Goal: Task Accomplishment & Management: Complete application form

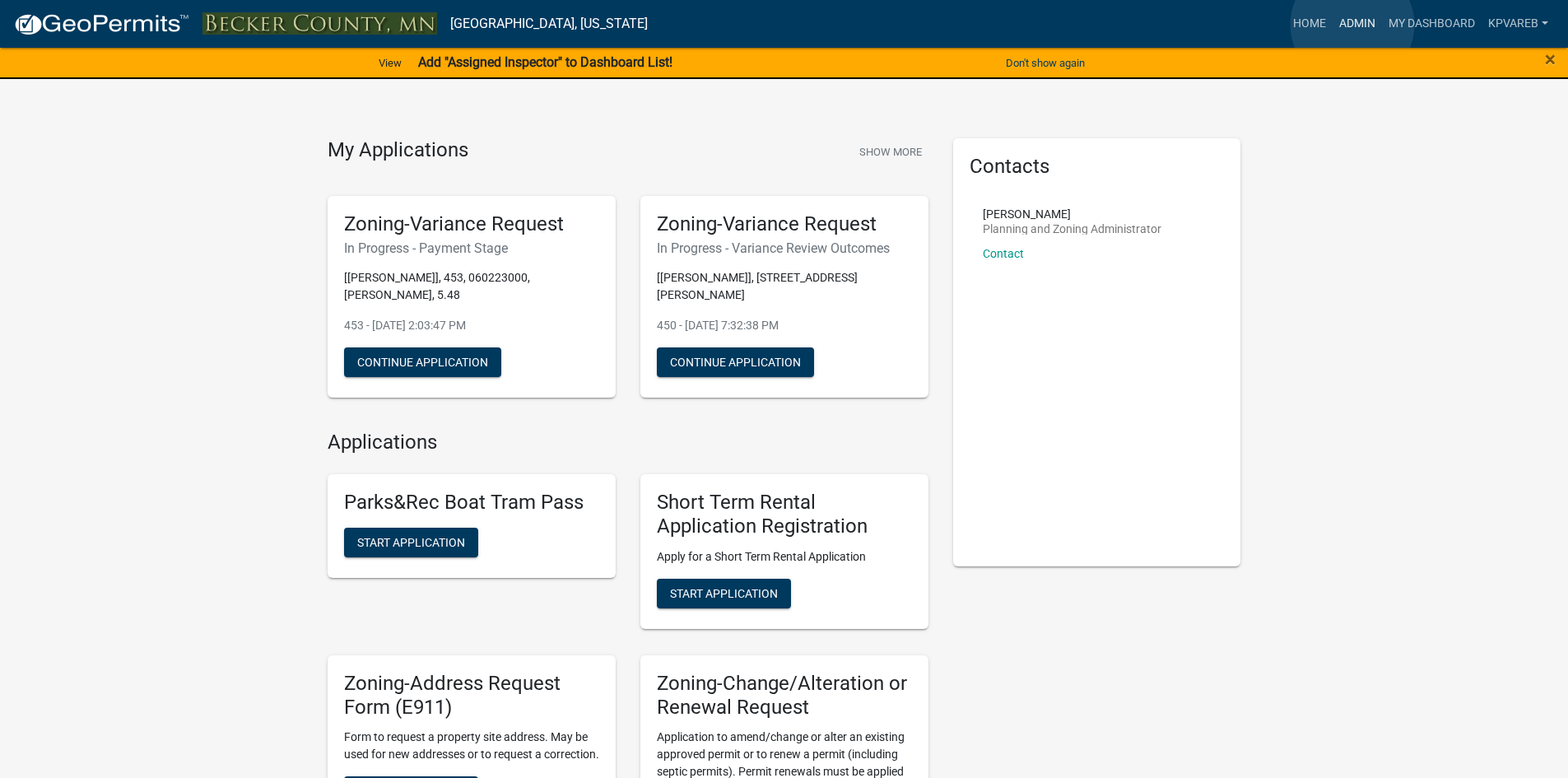
click at [1352, 24] on link "Admin" at bounding box center [1357, 24] width 50 height 31
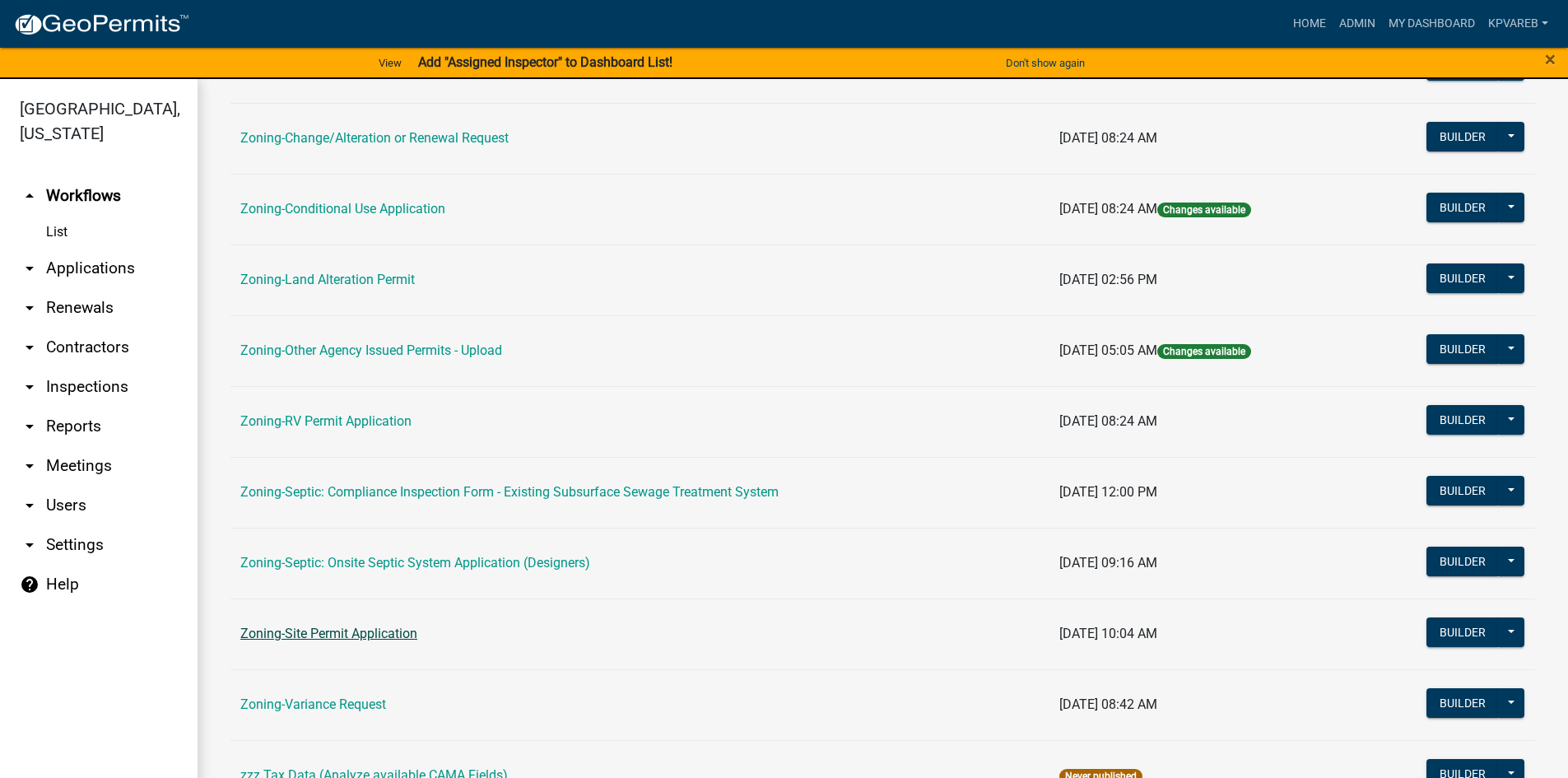
scroll to position [485, 0]
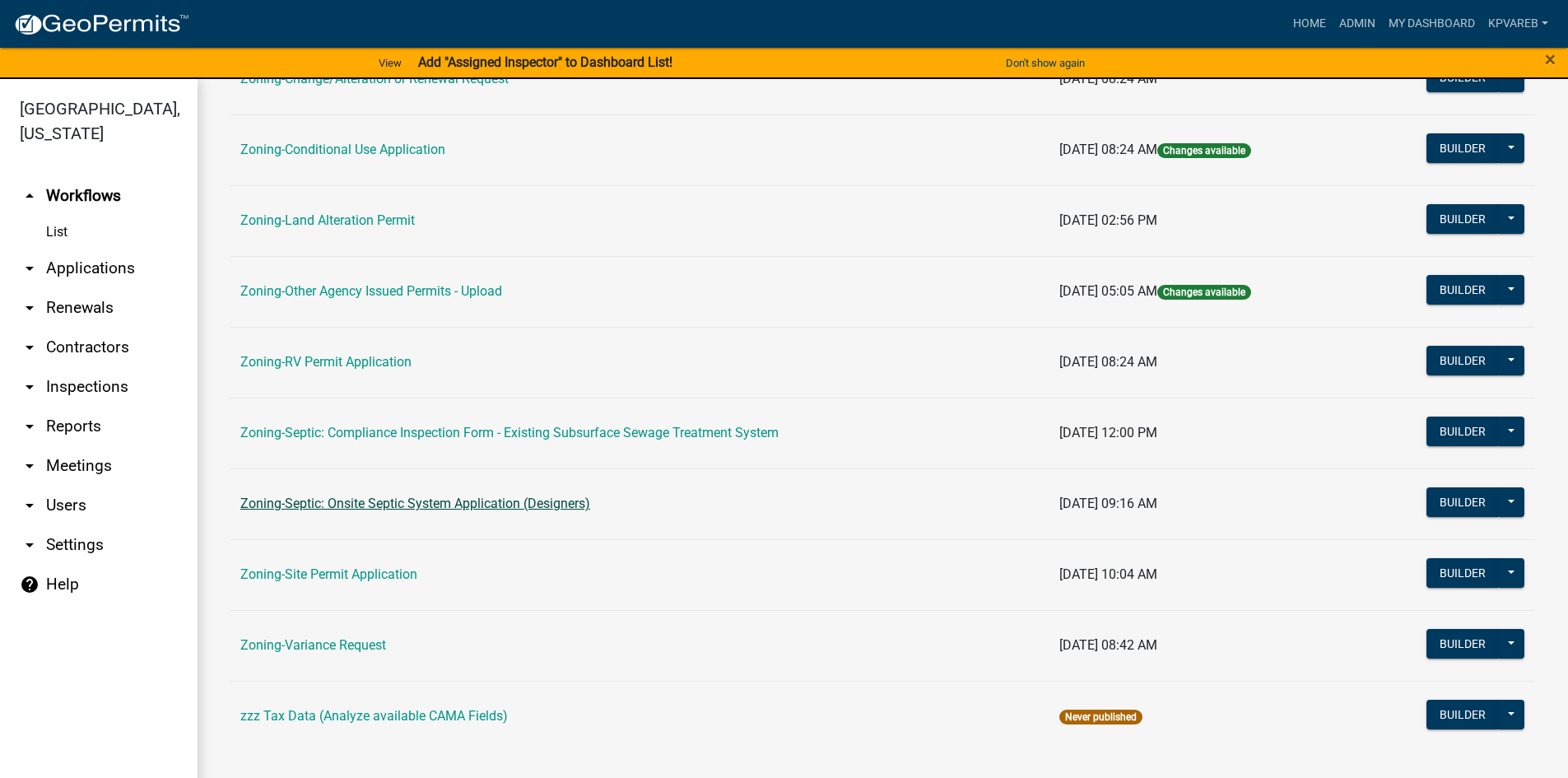
click at [530, 505] on link "Zoning-Septic: Onsite Septic System Application (Designers)" at bounding box center [415, 503] width 350 height 16
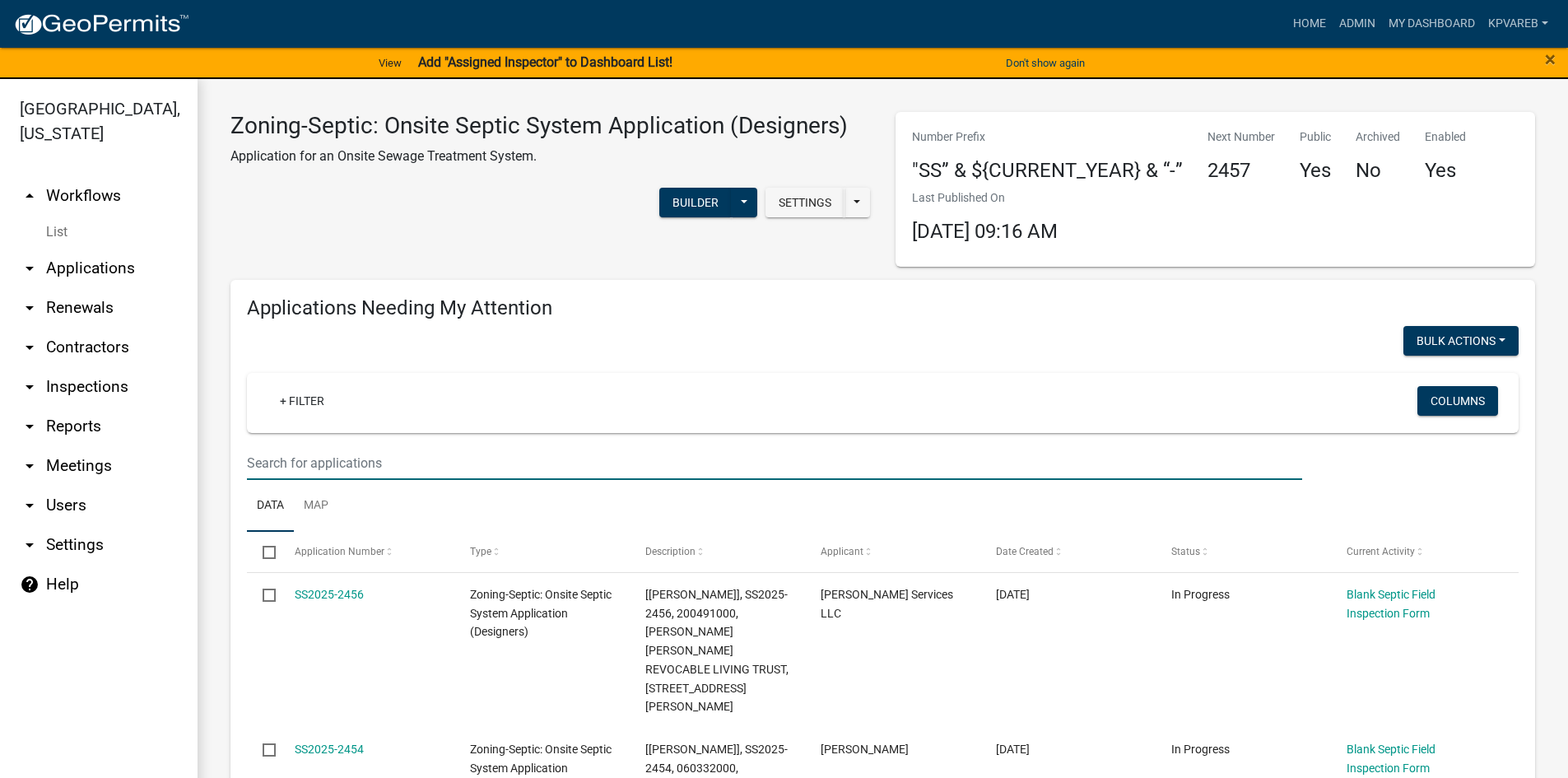
click at [274, 465] on input "text" at bounding box center [774, 463] width 1055 height 34
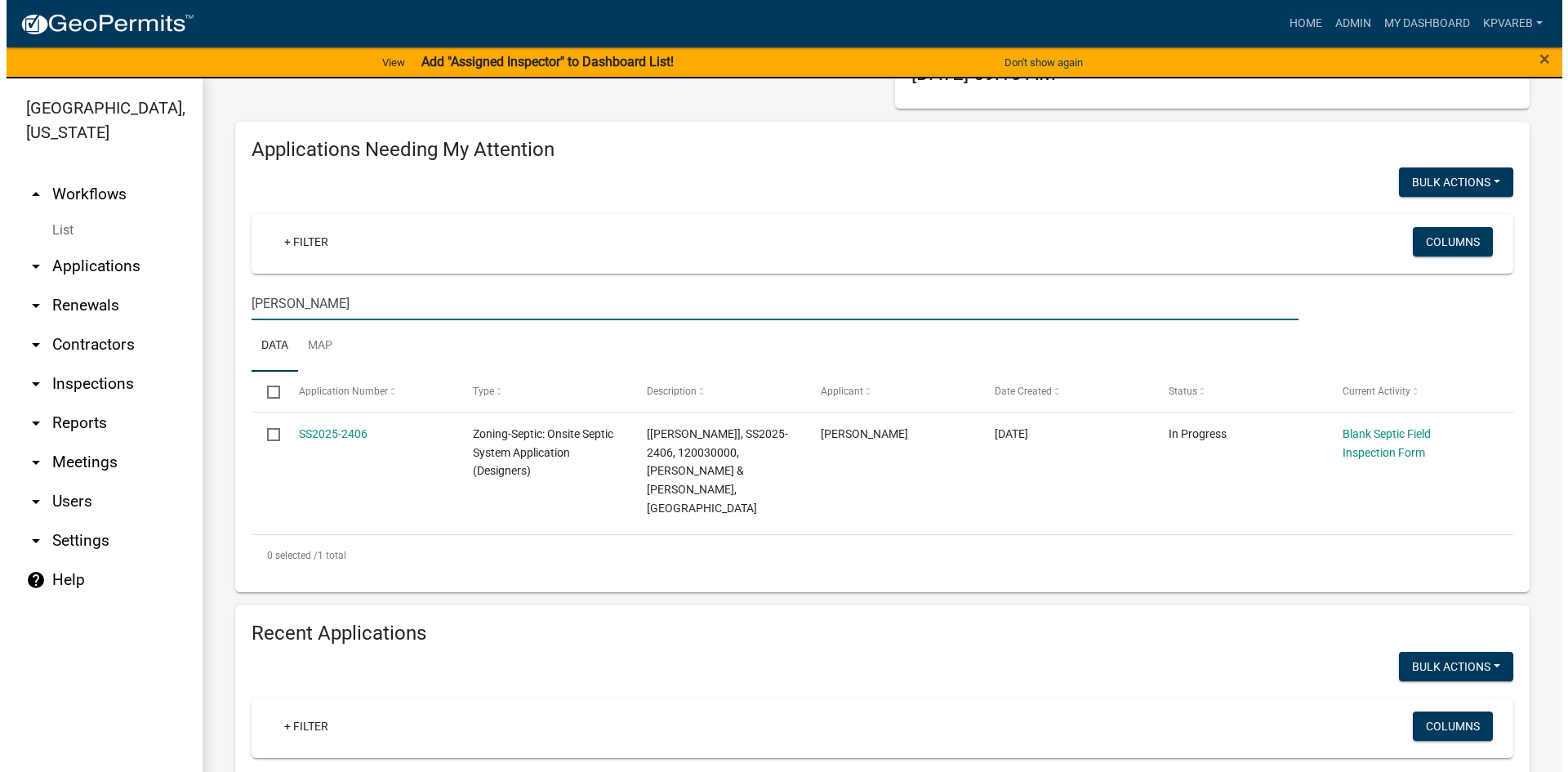
scroll to position [164, 0]
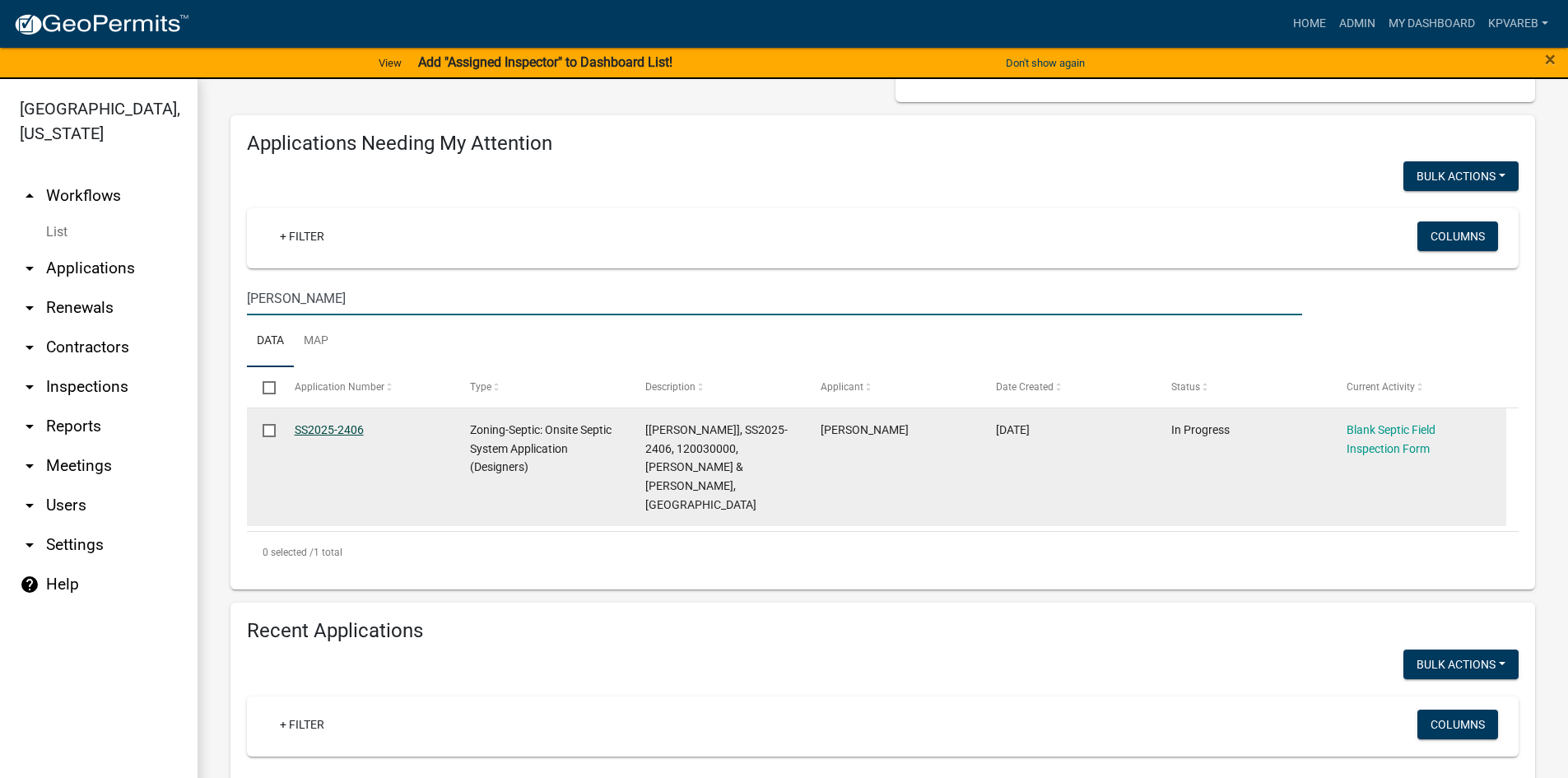
type input "[PERSON_NAME]"
click at [344, 430] on link "SS2025-2406" at bounding box center [328, 430] width 69 height 13
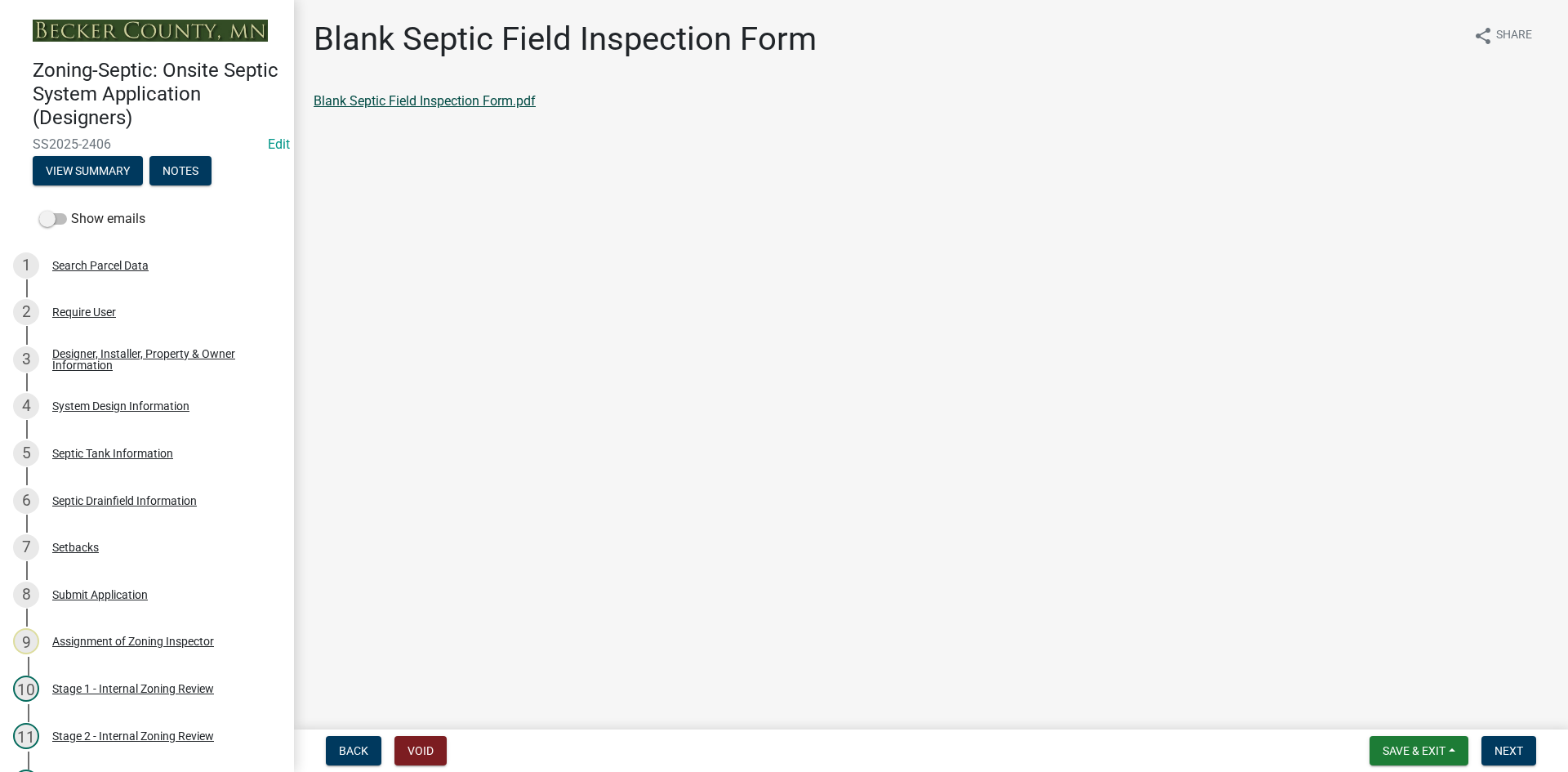
click at [453, 107] on link "Blank Septic Field Inspection Form.pdf" at bounding box center [424, 101] width 222 height 16
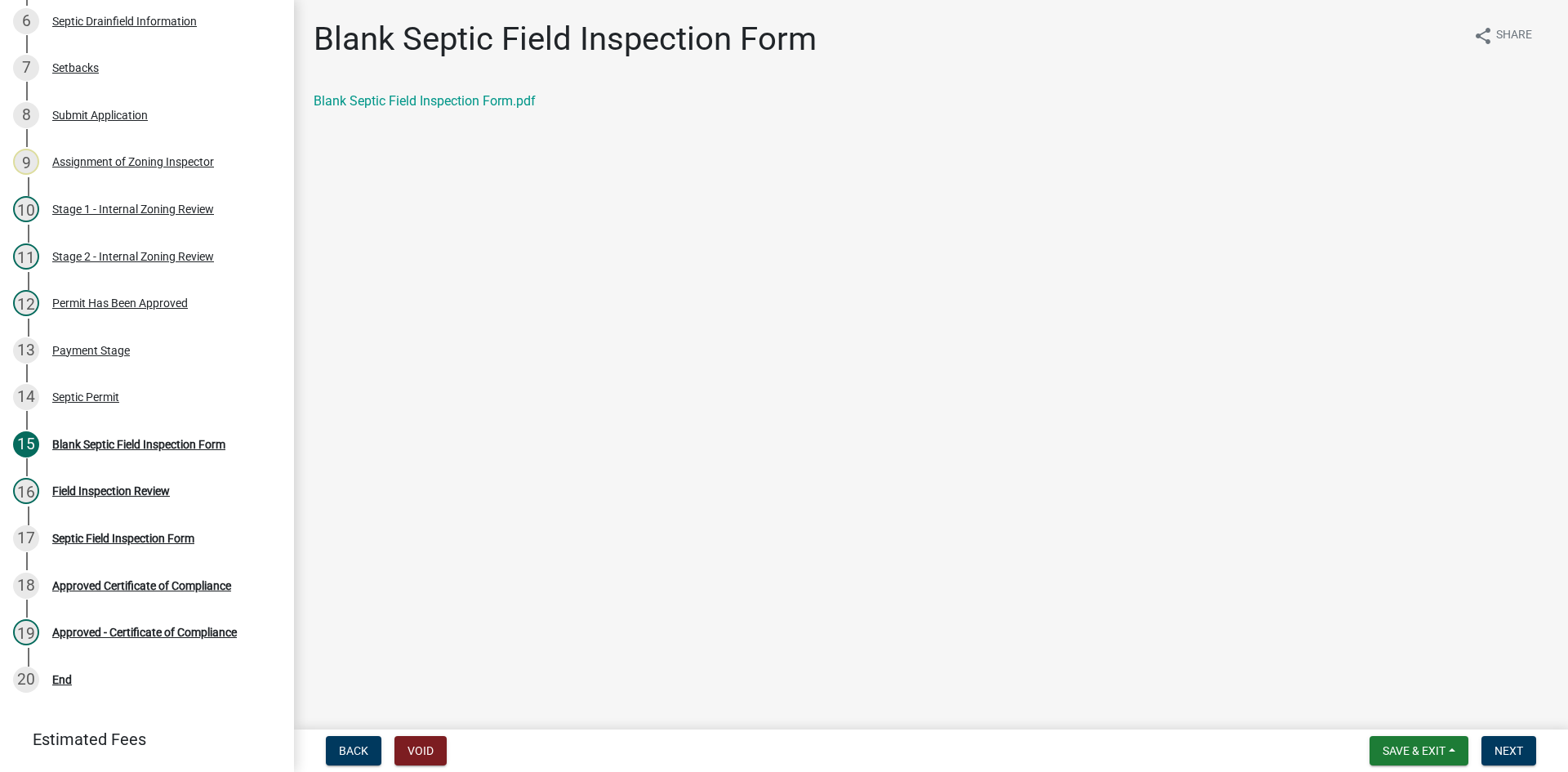
scroll to position [509, 0]
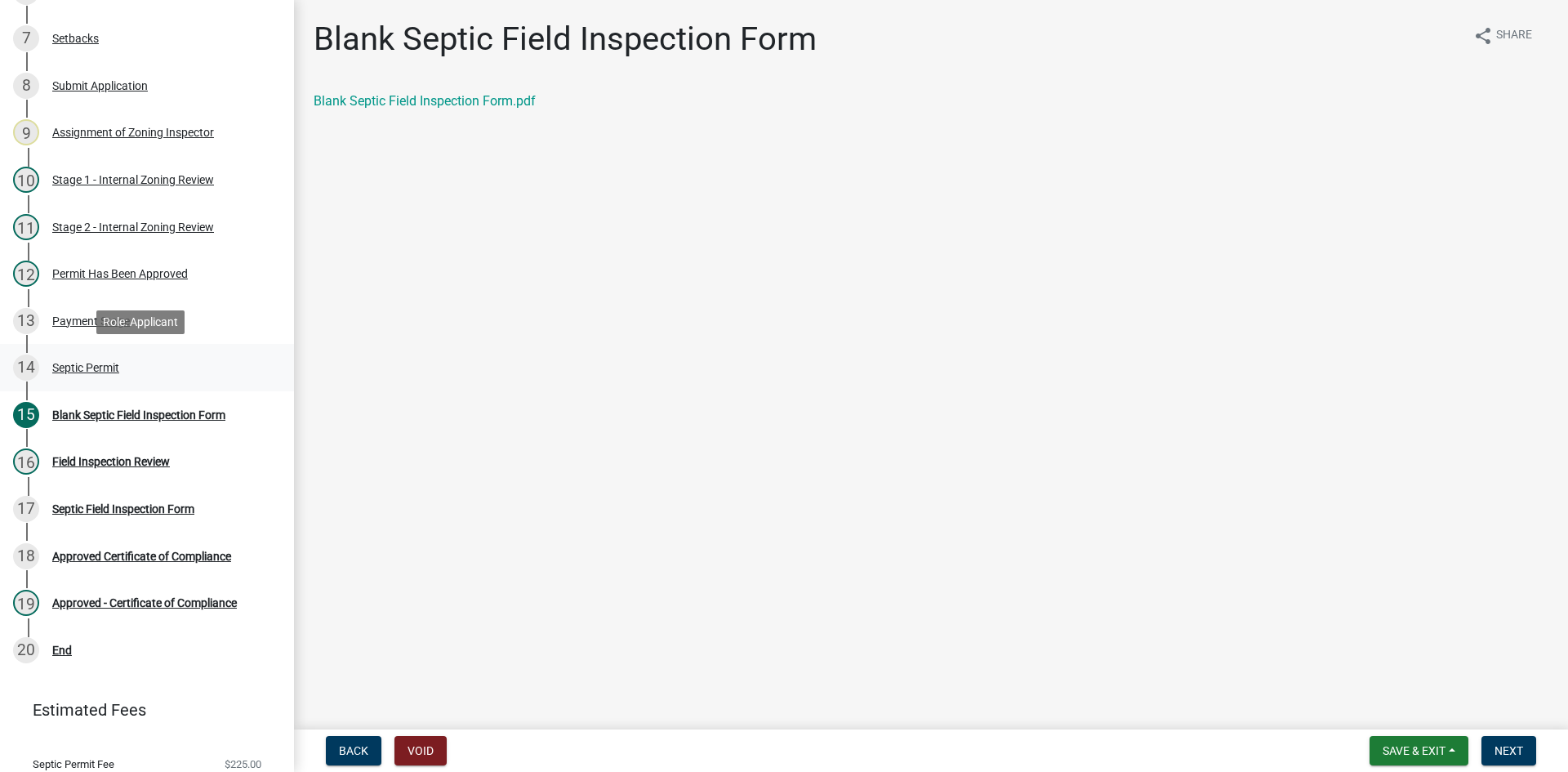
click at [100, 351] on link "14 Septic Permit" at bounding box center [146, 367] width 294 height 48
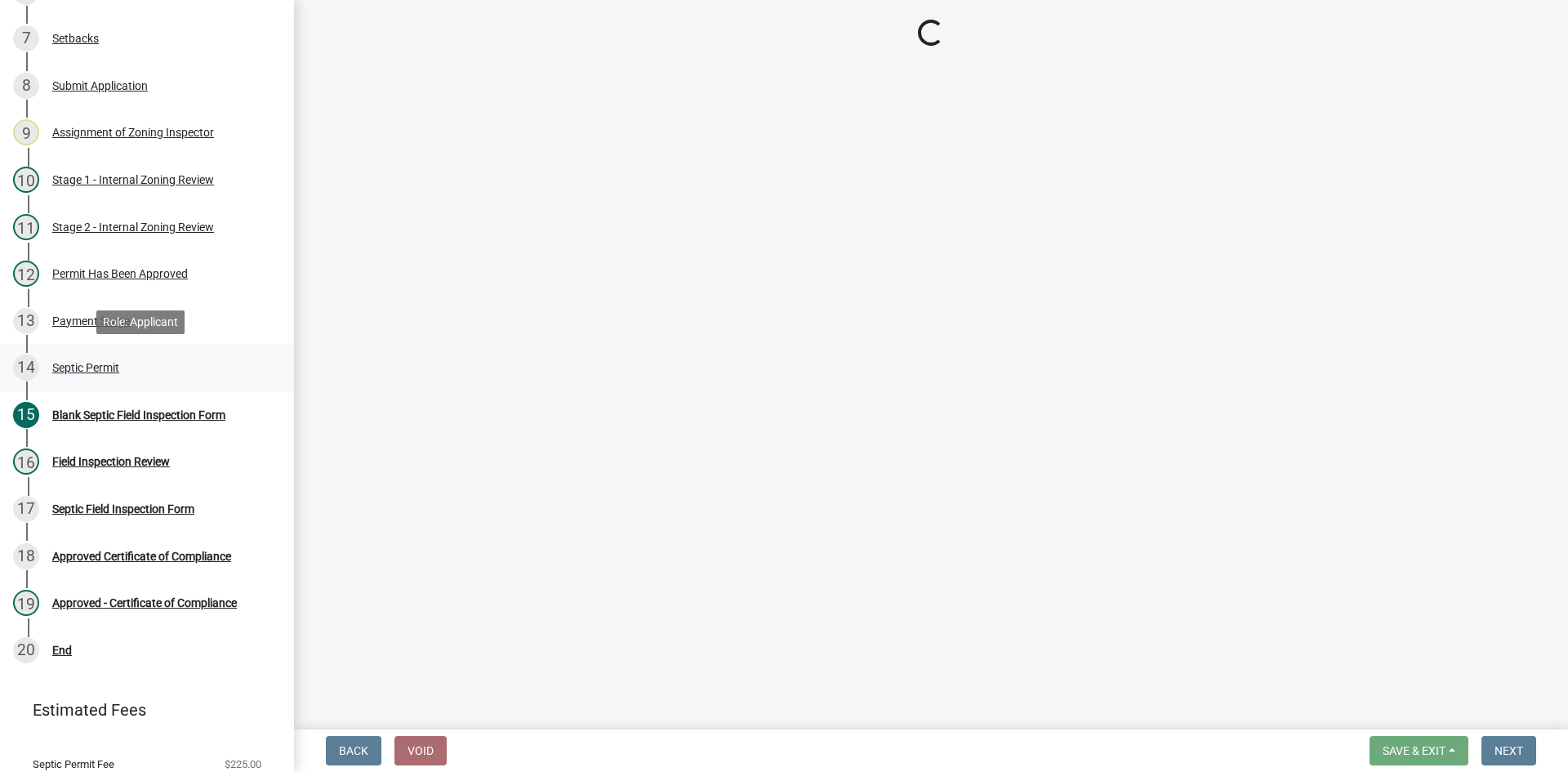
click at [105, 363] on div "Septic Permit" at bounding box center [85, 367] width 67 height 11
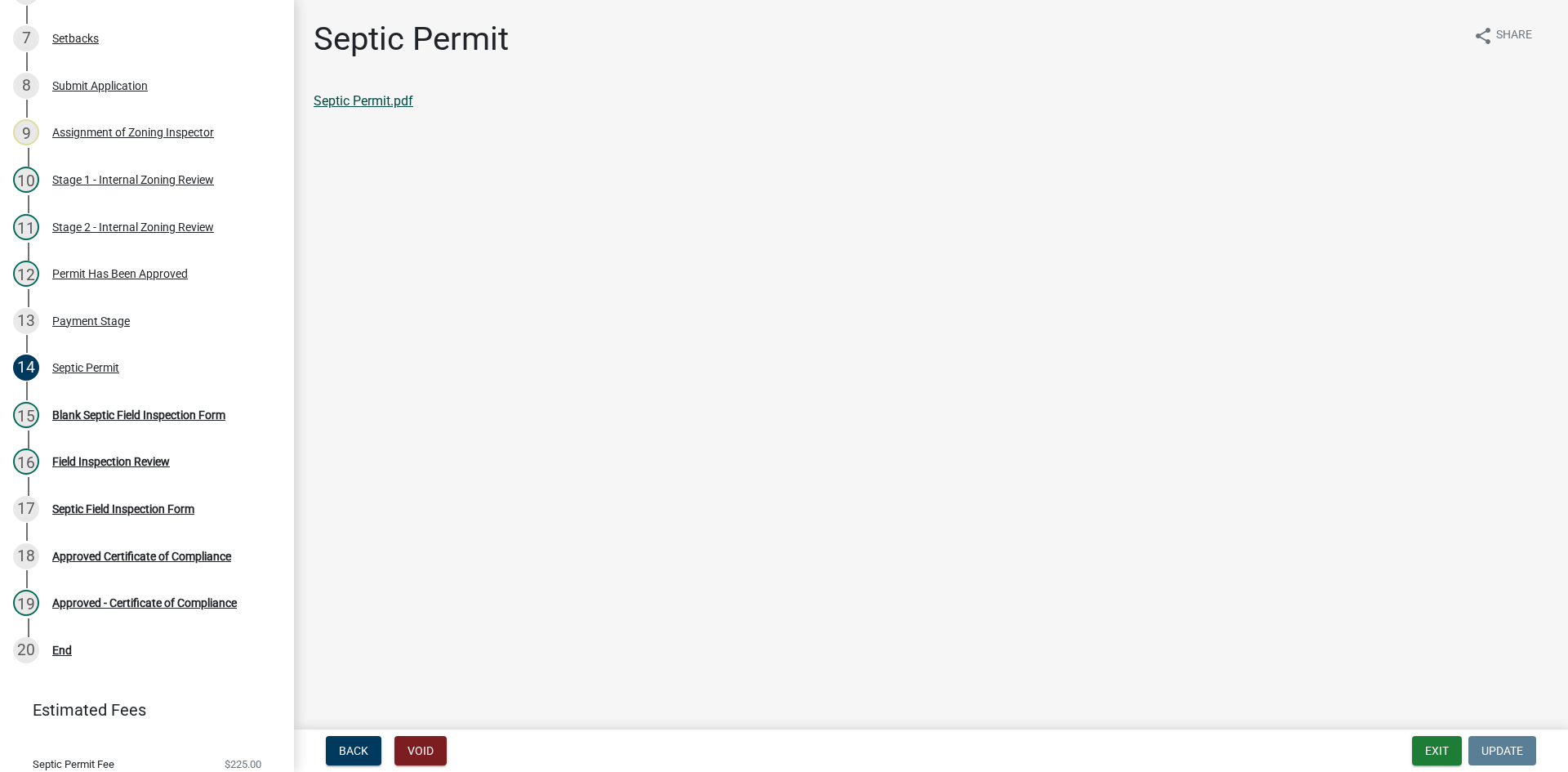
click at [364, 103] on link "Septic Permit.pdf" at bounding box center [363, 101] width 100 height 16
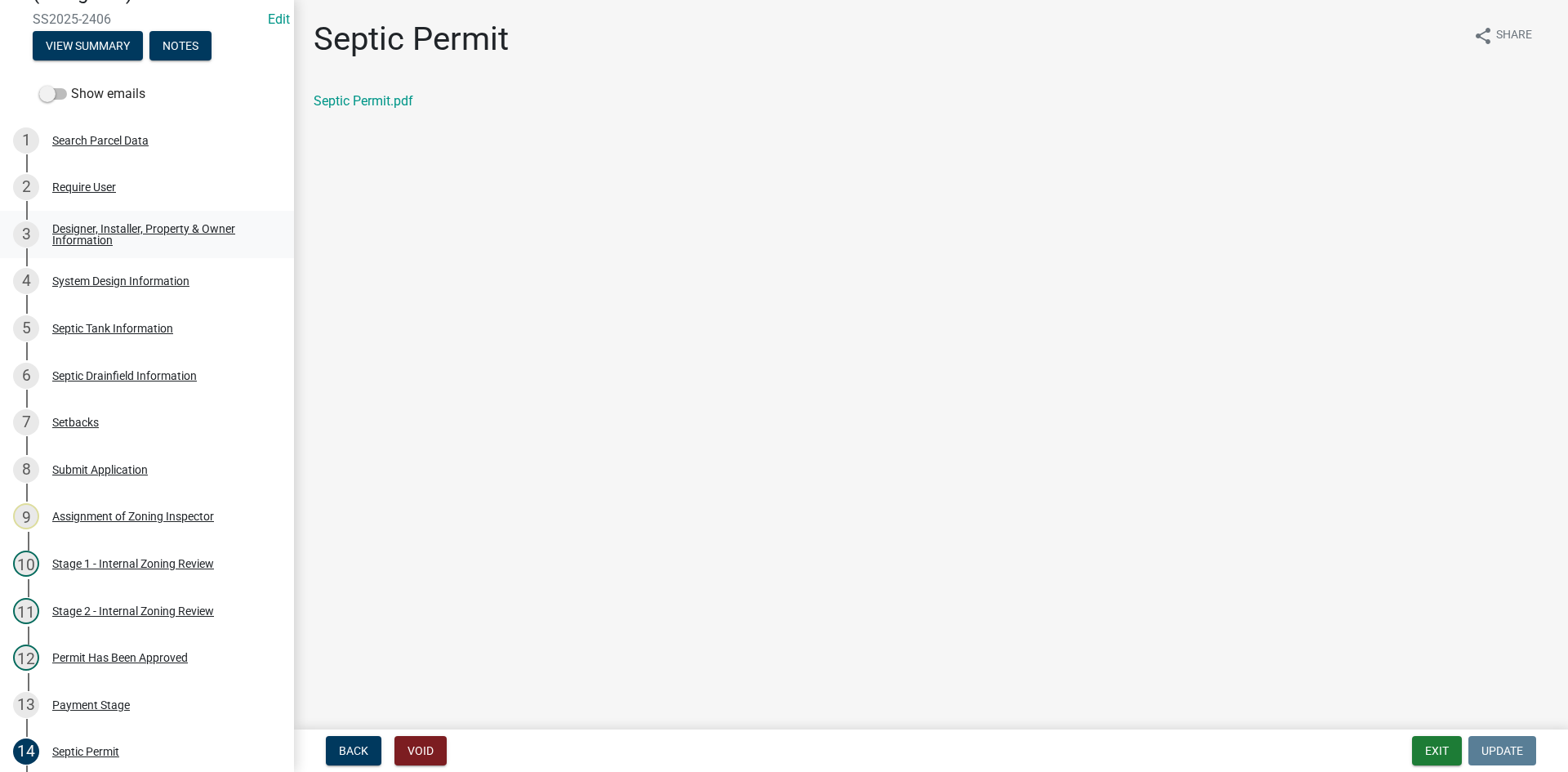
scroll to position [121, 0]
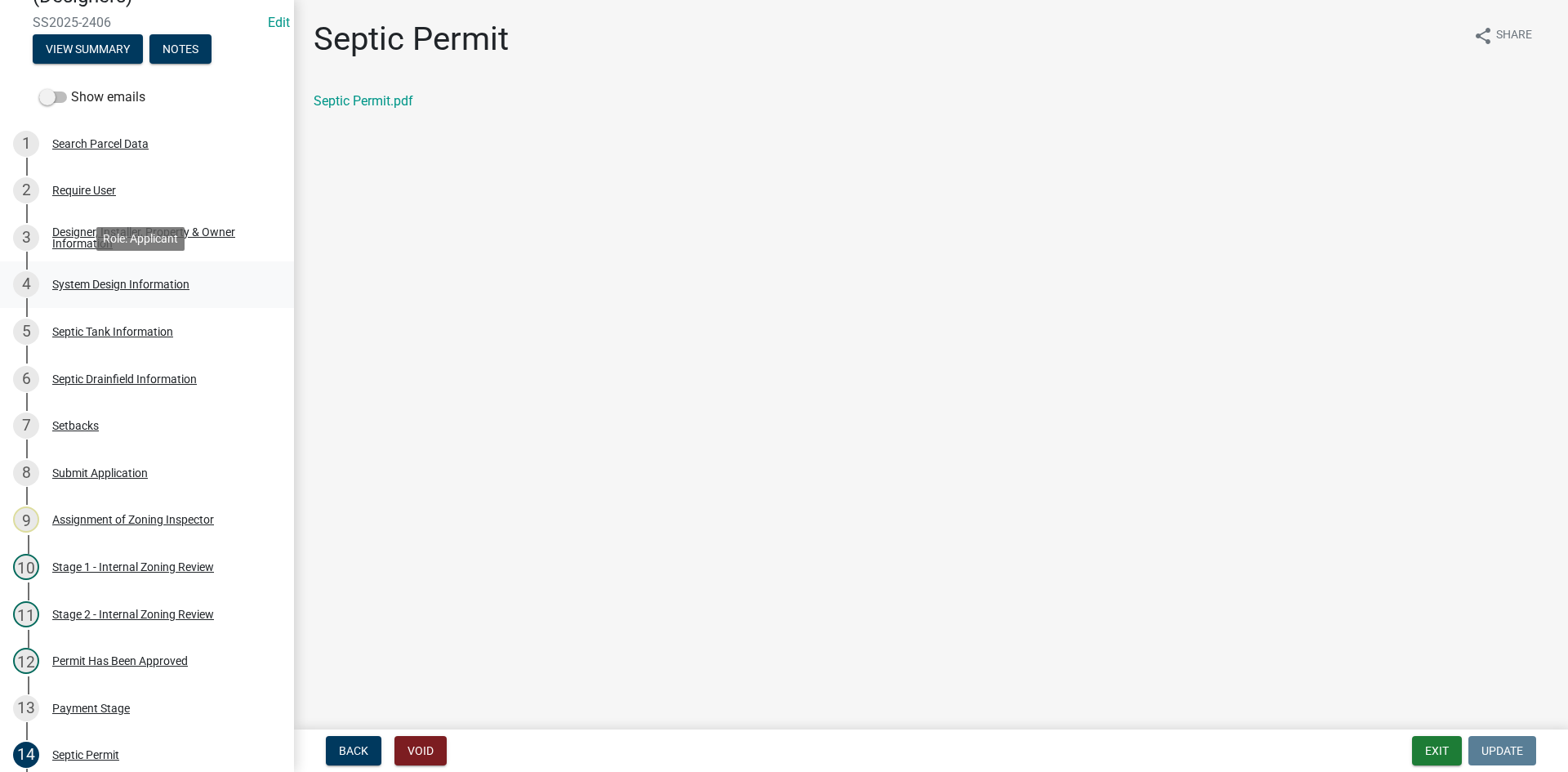
click at [119, 282] on div "System Design Information" at bounding box center [120, 283] width 137 height 11
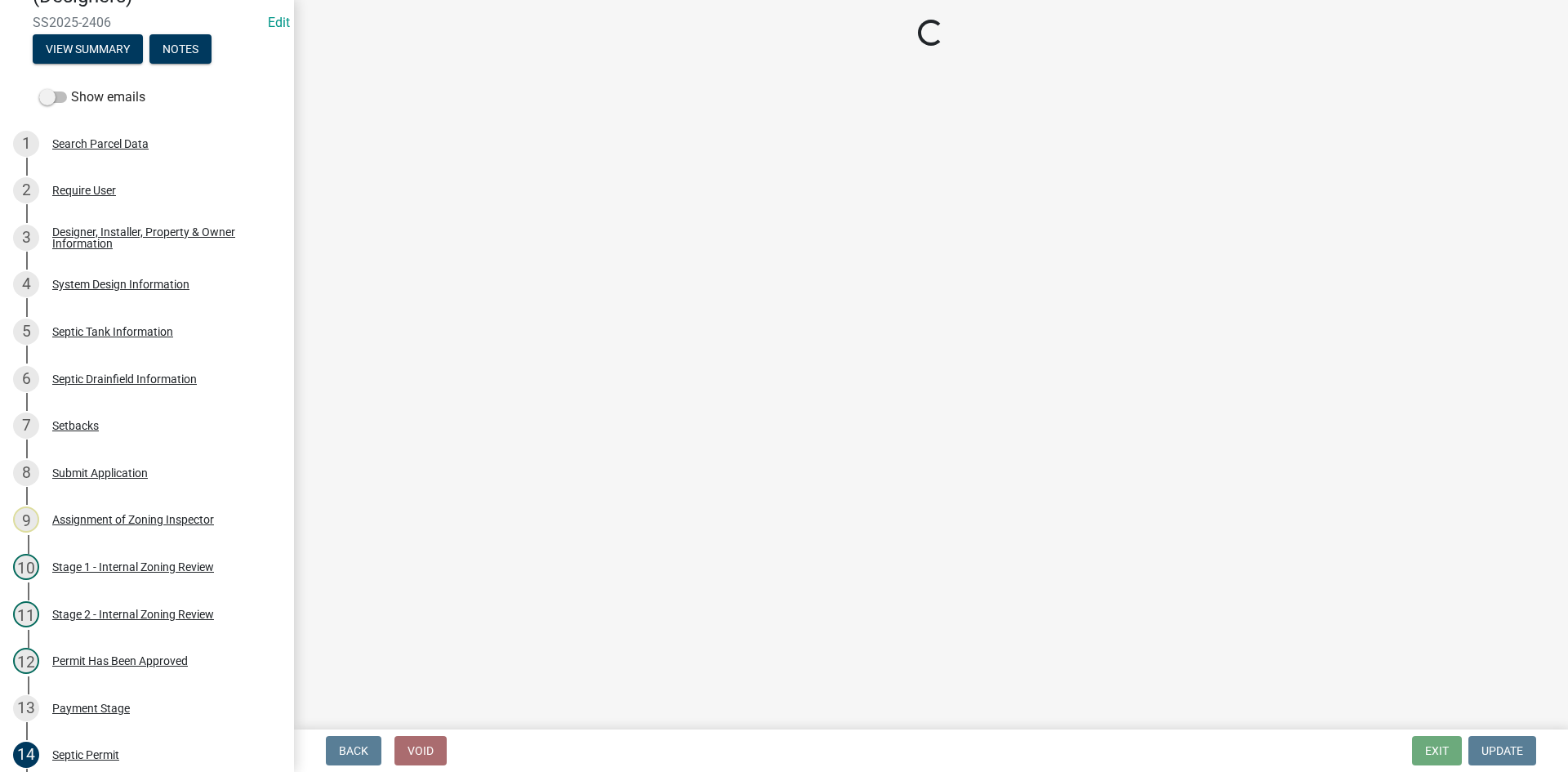
select select "1dbde450-0d00-4fac-96a0-74b44ab60bea"
select select "25258e87-3ef9-4f1c-a5f1-75a1d463abfb"
select select "011fbff4-a41d-4a75-9bd8-71c7e6c69e0d"
select select "85fdfef2-2683-4311-b5d5-5505f6411127"
select select "ba735beb-519e-40f0-ae20-62d65fc4c46b"
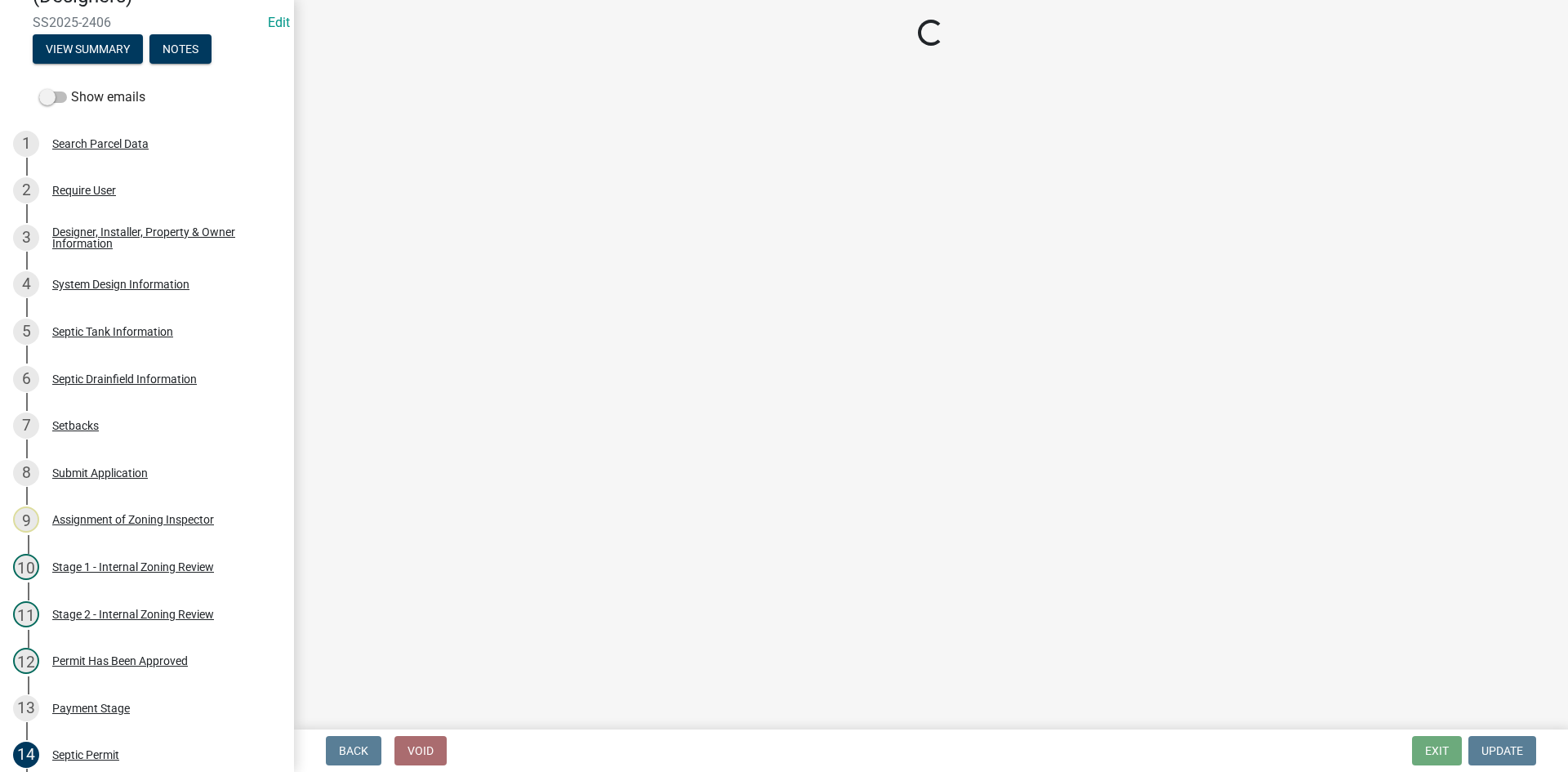
select select "ef698bf5-6172-44c1-9ffb-522c07469aed"
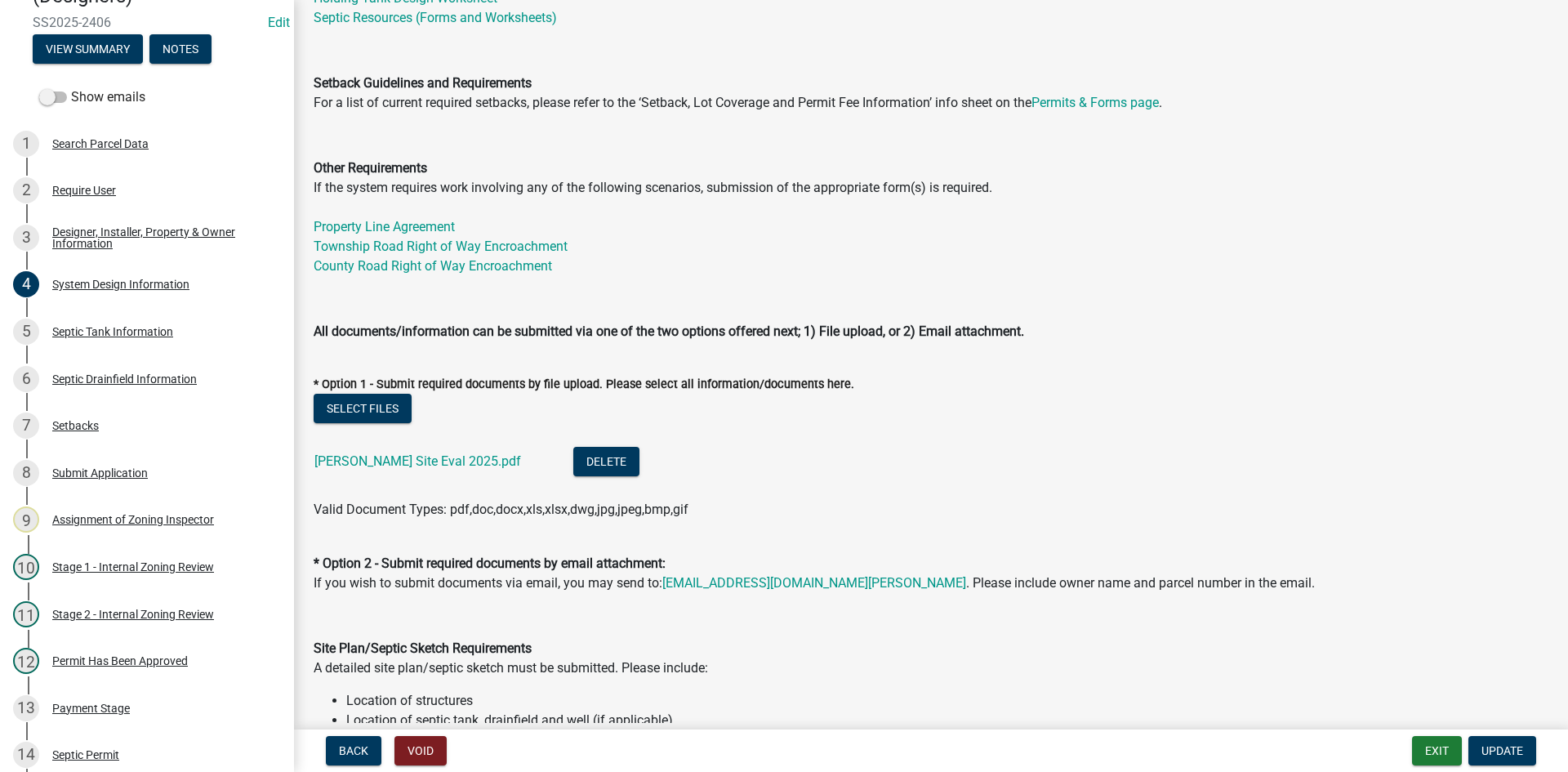
scroll to position [735, 0]
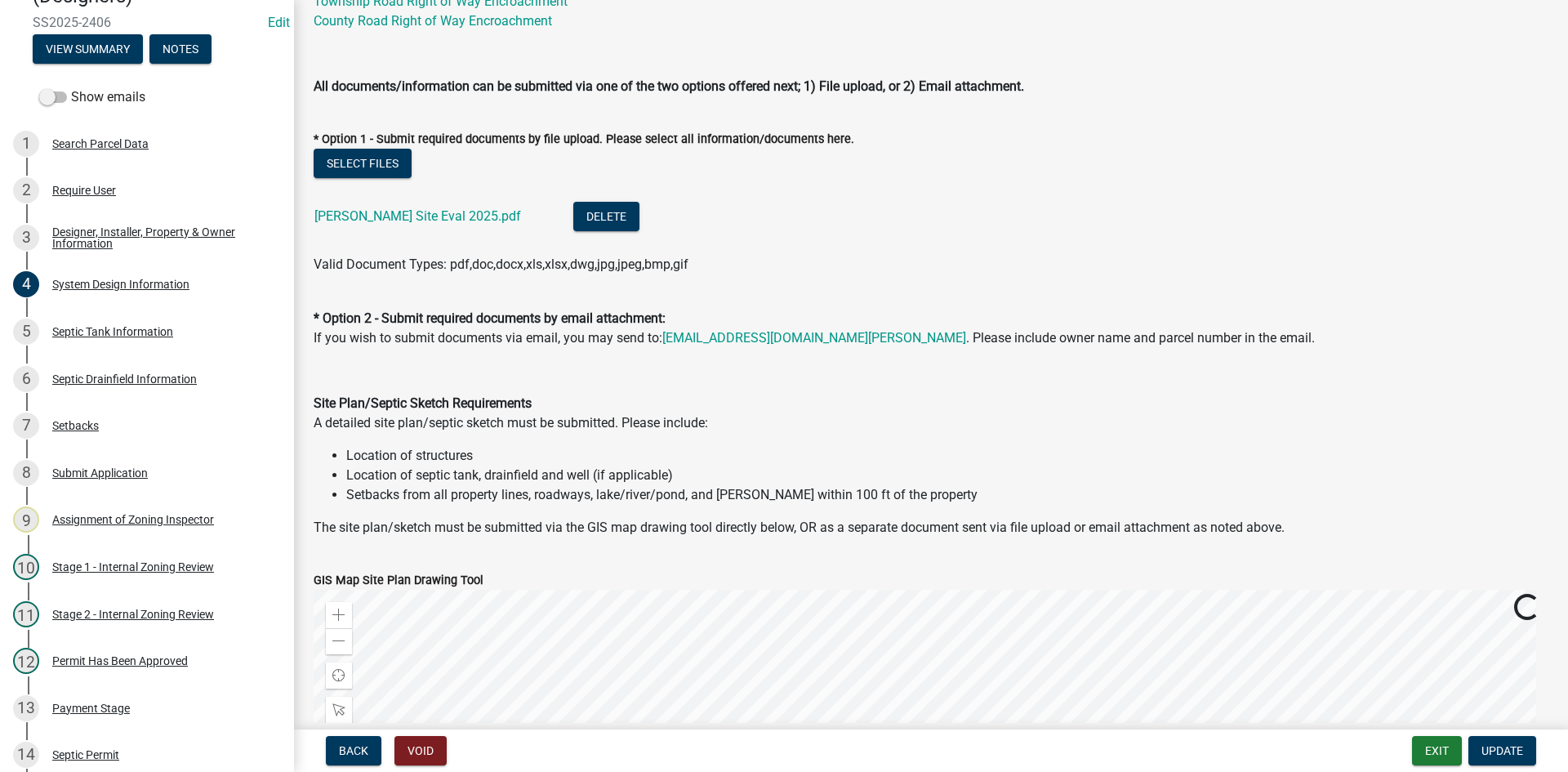
click at [411, 224] on div "[PERSON_NAME] Site Eval 2025.pdf" at bounding box center [431, 218] width 233 height 34
click at [420, 218] on link "[PERSON_NAME] Site Eval 2025.pdf" at bounding box center [418, 216] width 206 height 16
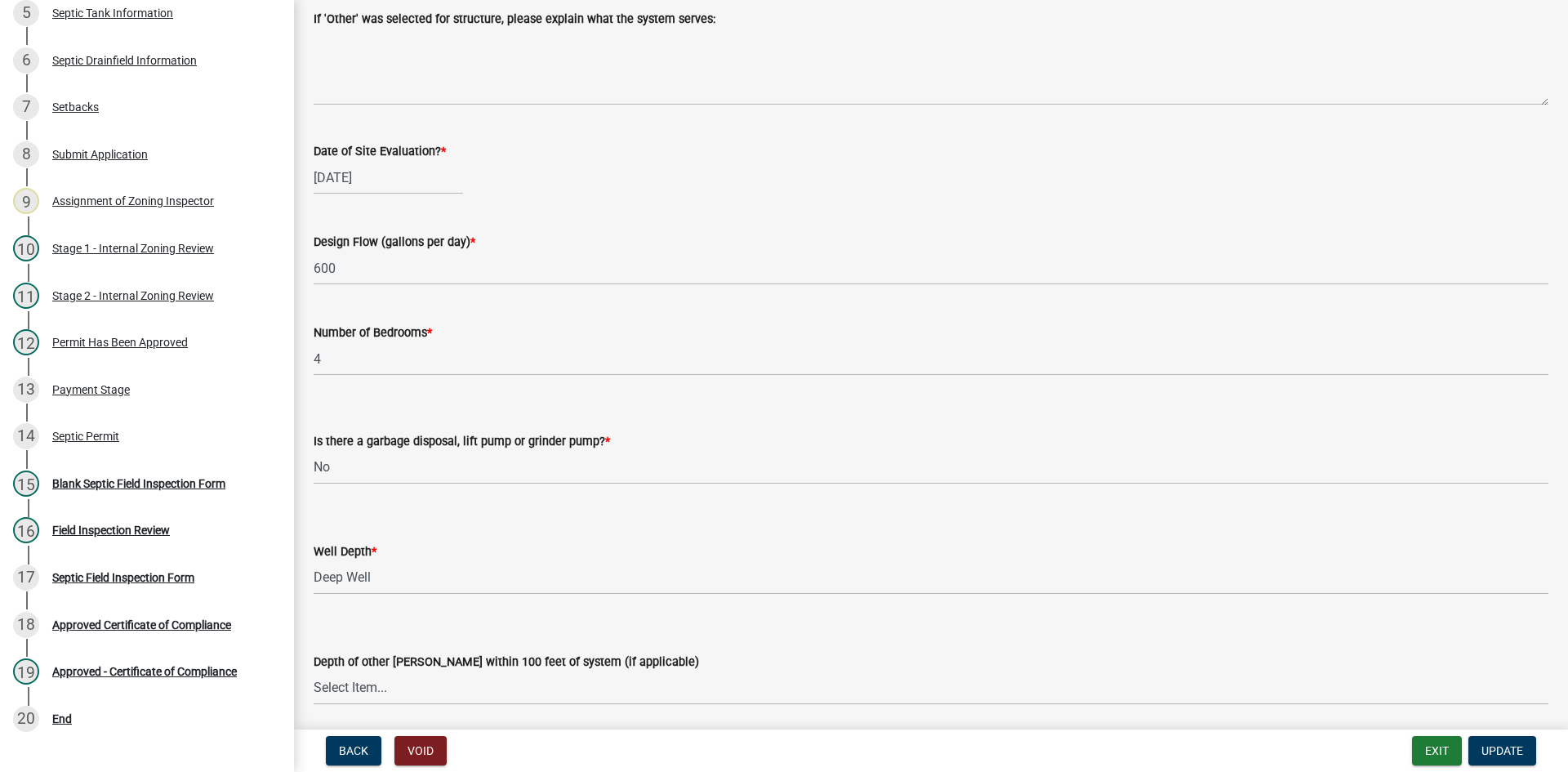
scroll to position [2037, 0]
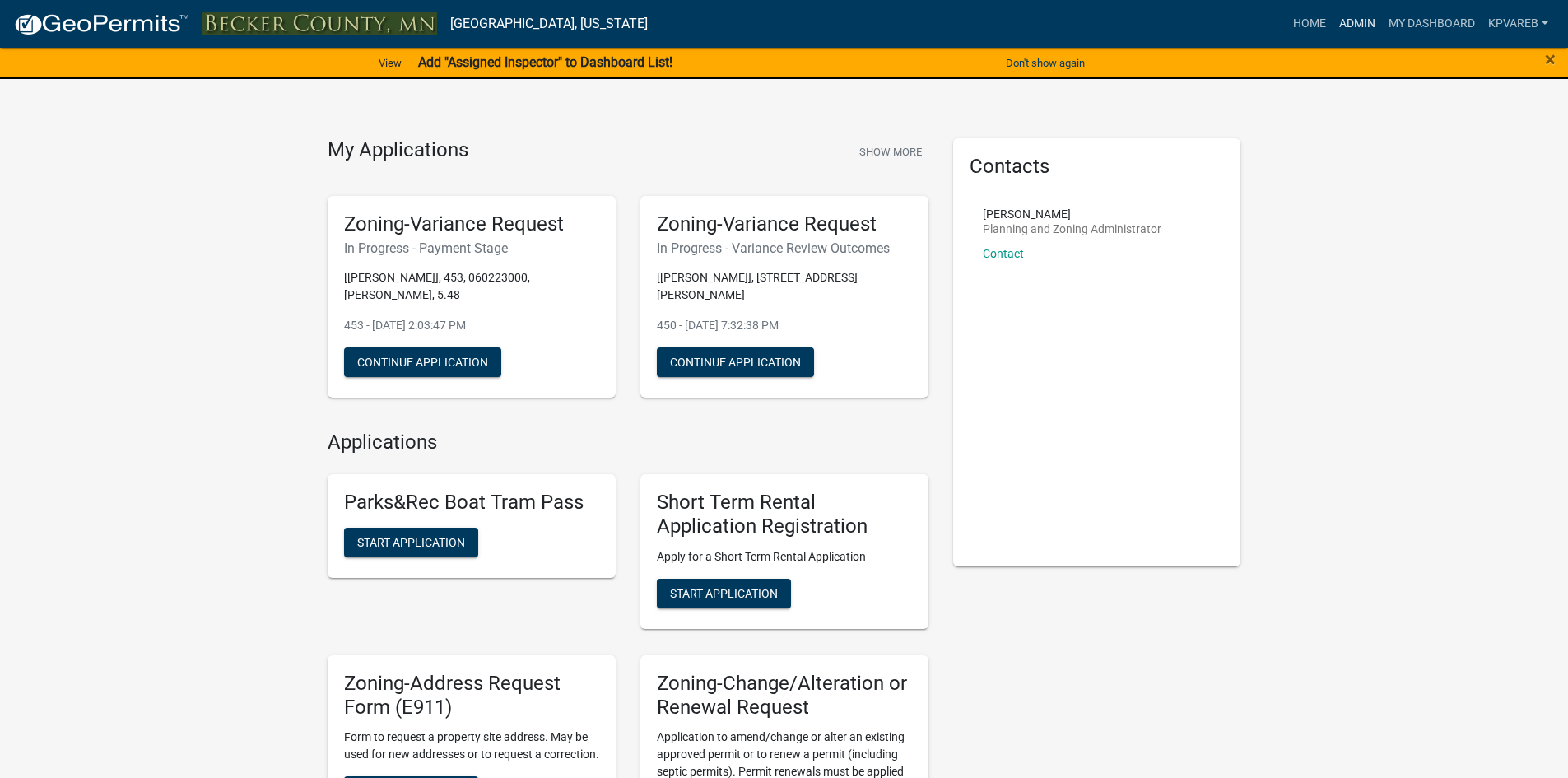
click at [1354, 25] on link "Admin" at bounding box center [1357, 24] width 50 height 31
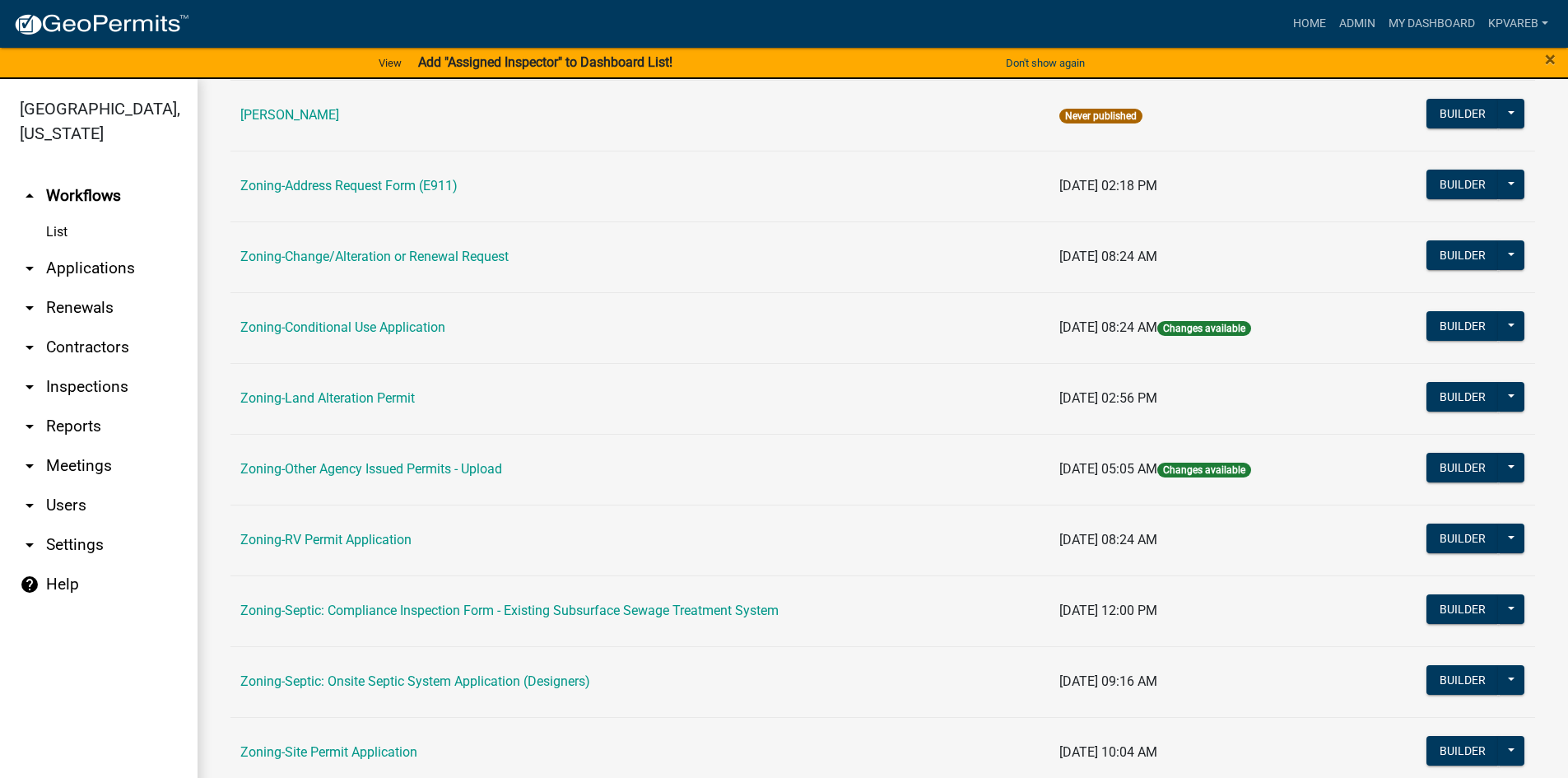
scroll to position [485, 0]
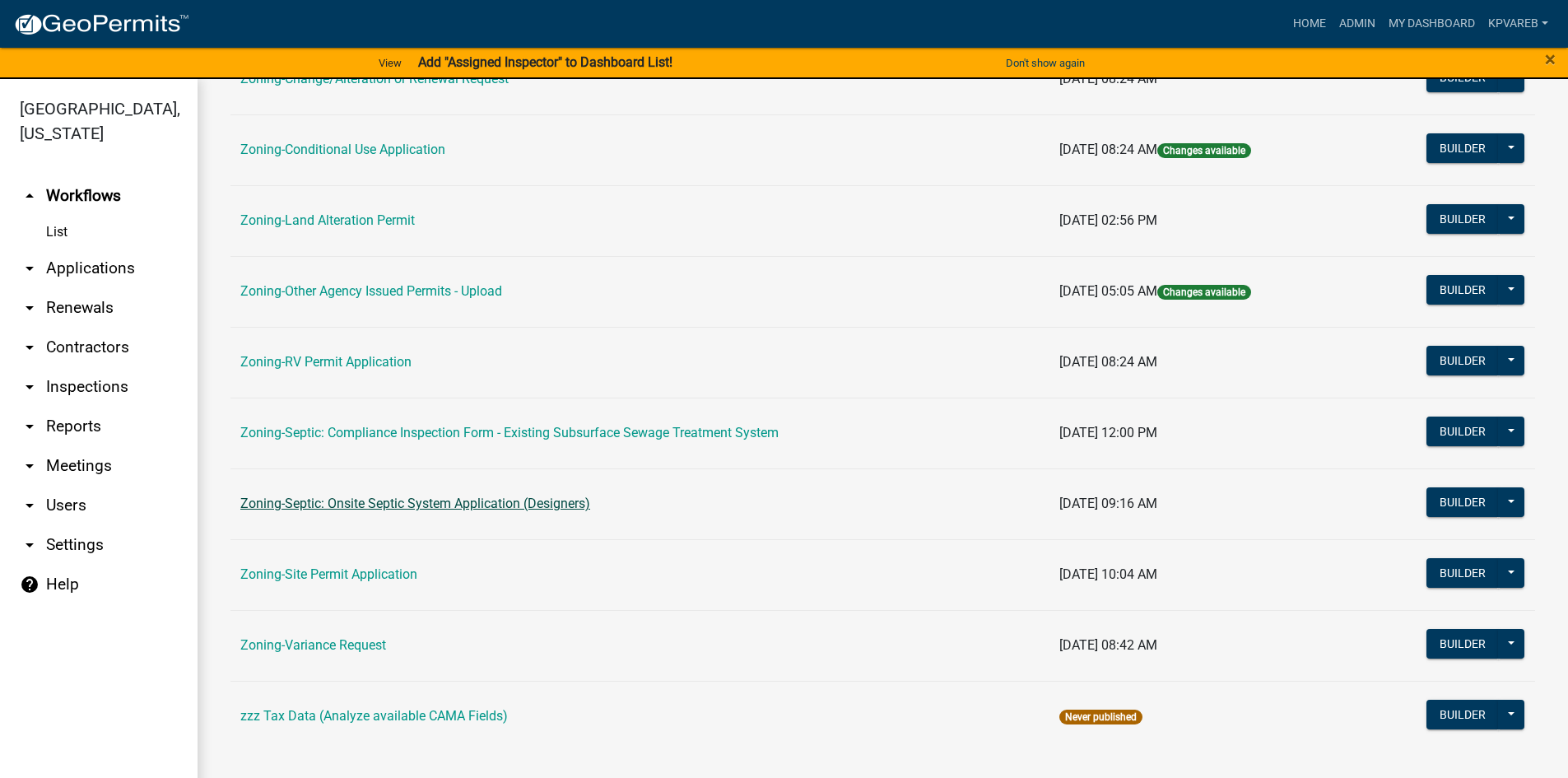
click at [402, 505] on link "Zoning-Septic: Onsite Septic System Application (Designers)" at bounding box center [415, 503] width 350 height 16
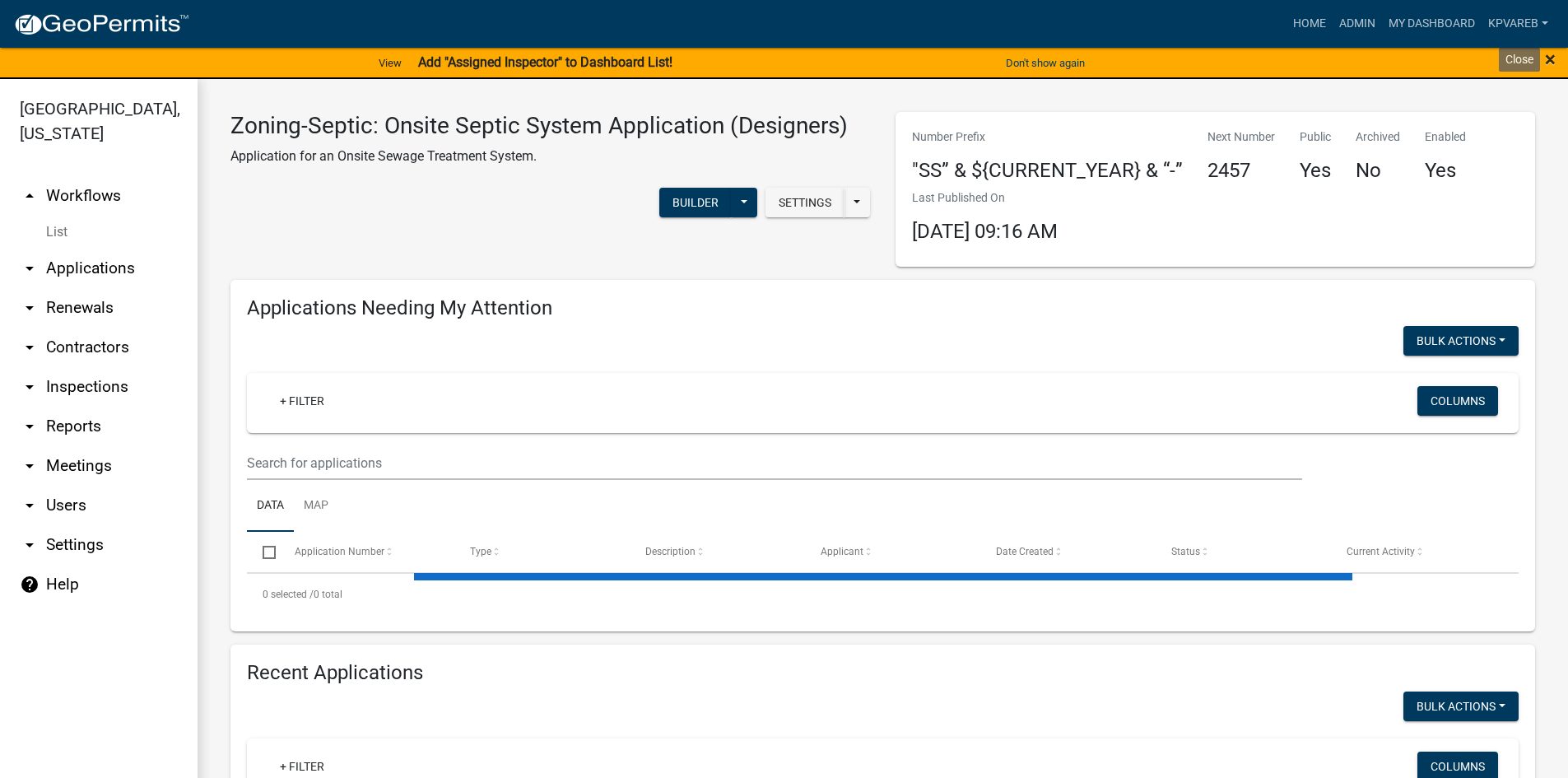
click at [1555, 63] on span "×" at bounding box center [1550, 59] width 10 height 23
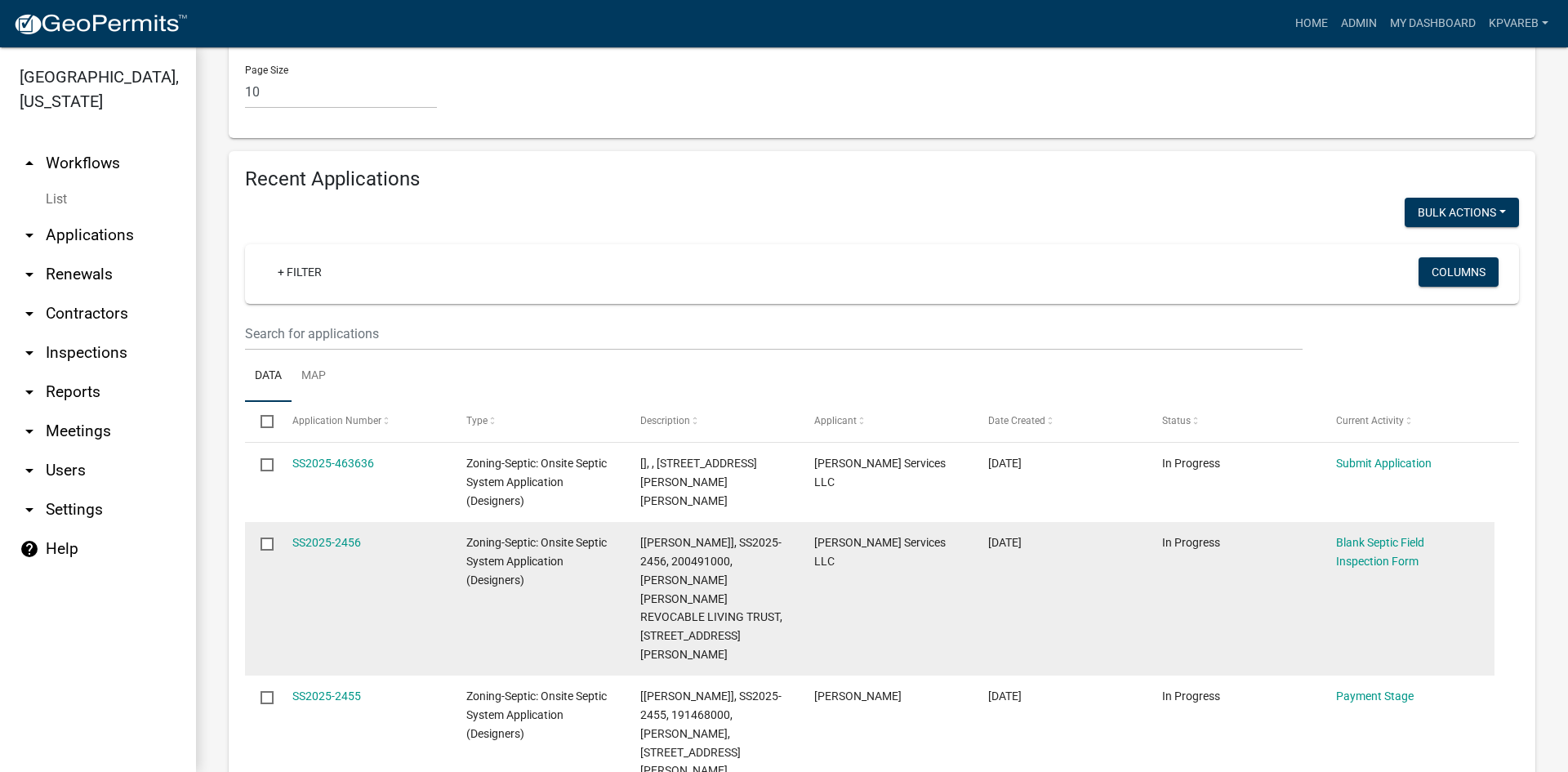
scroll to position [1725, 0]
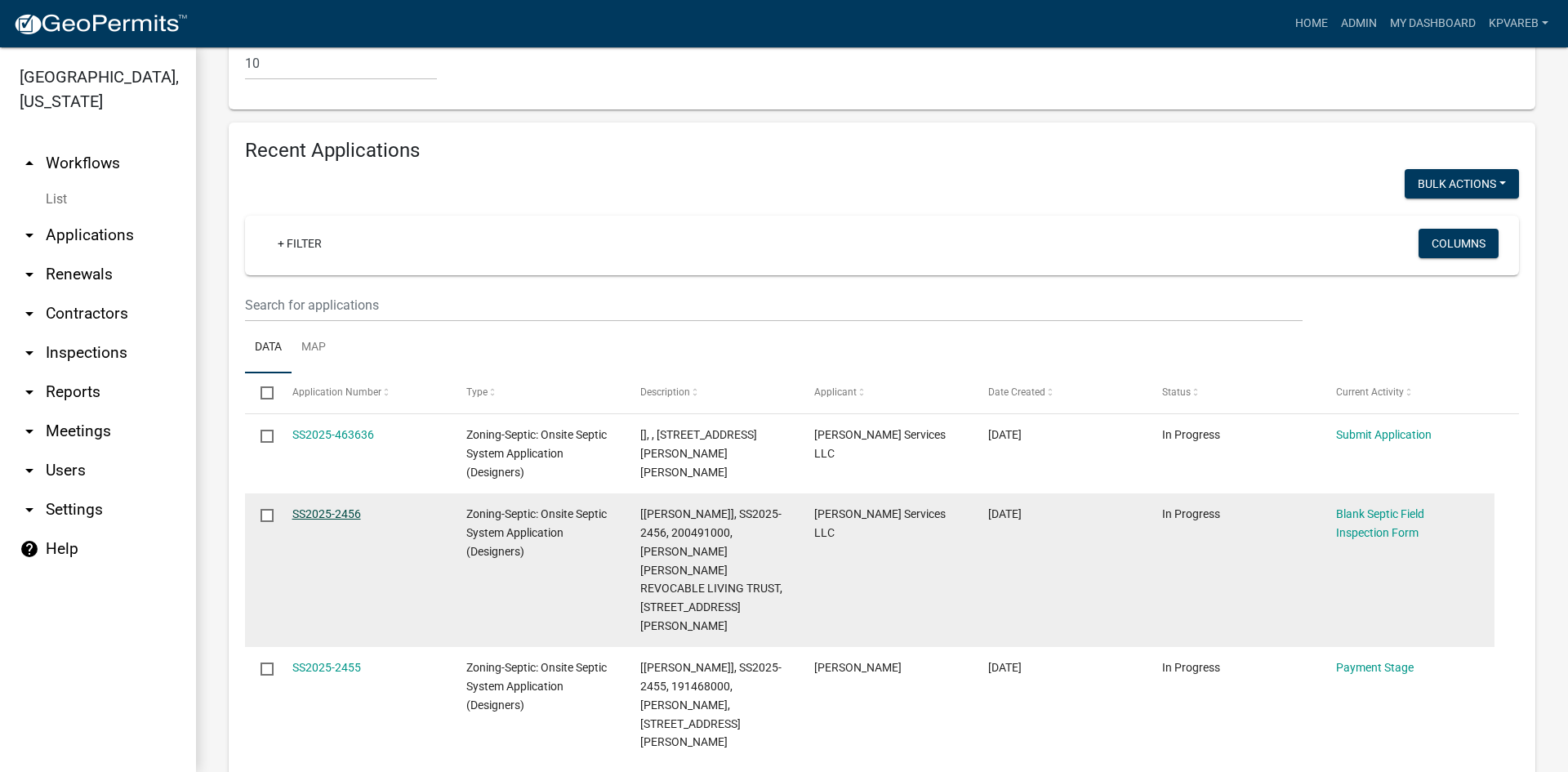
click at [353, 507] on link "SS2025-2456" at bounding box center [326, 513] width 68 height 13
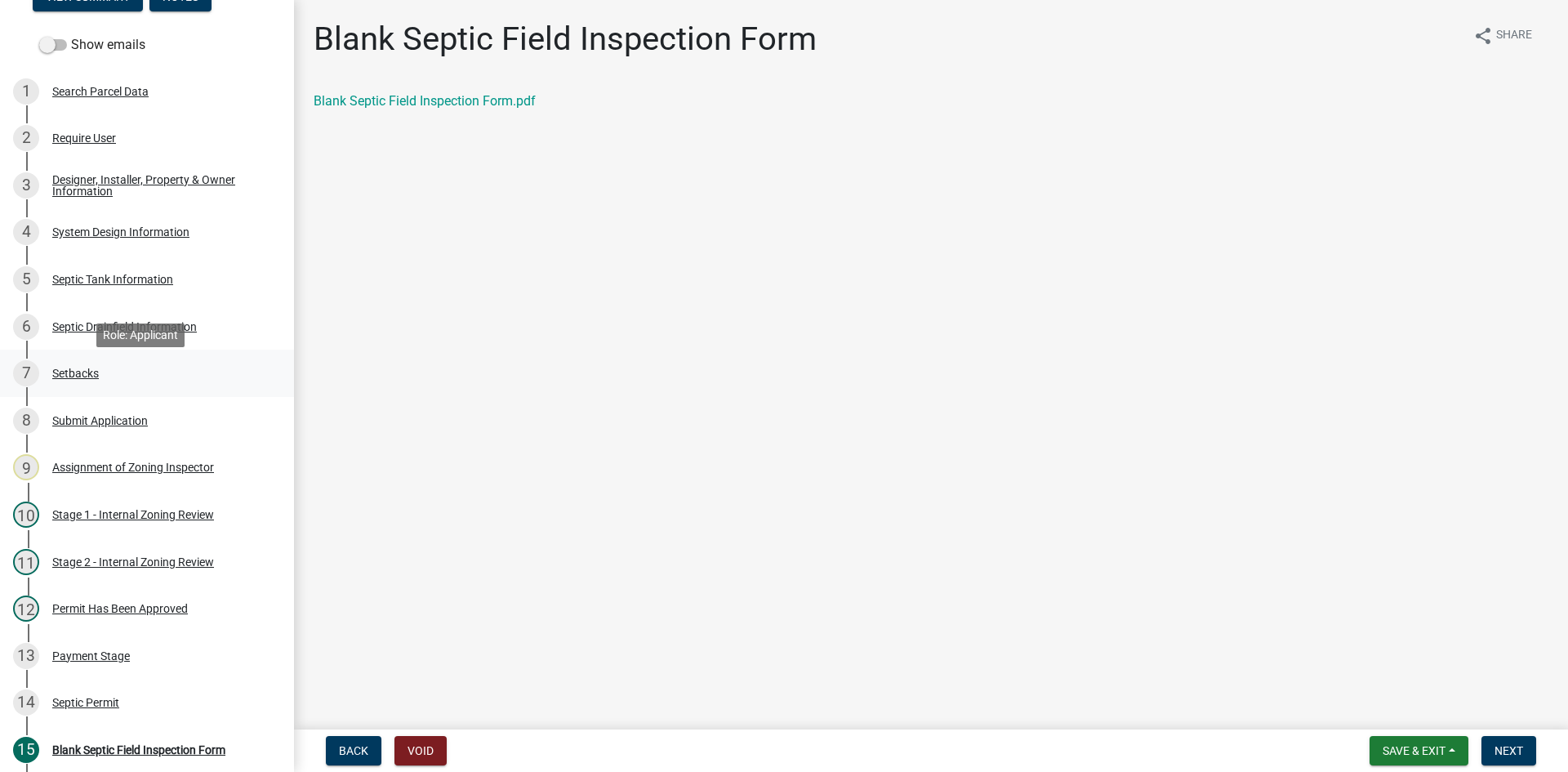
scroll to position [166, 0]
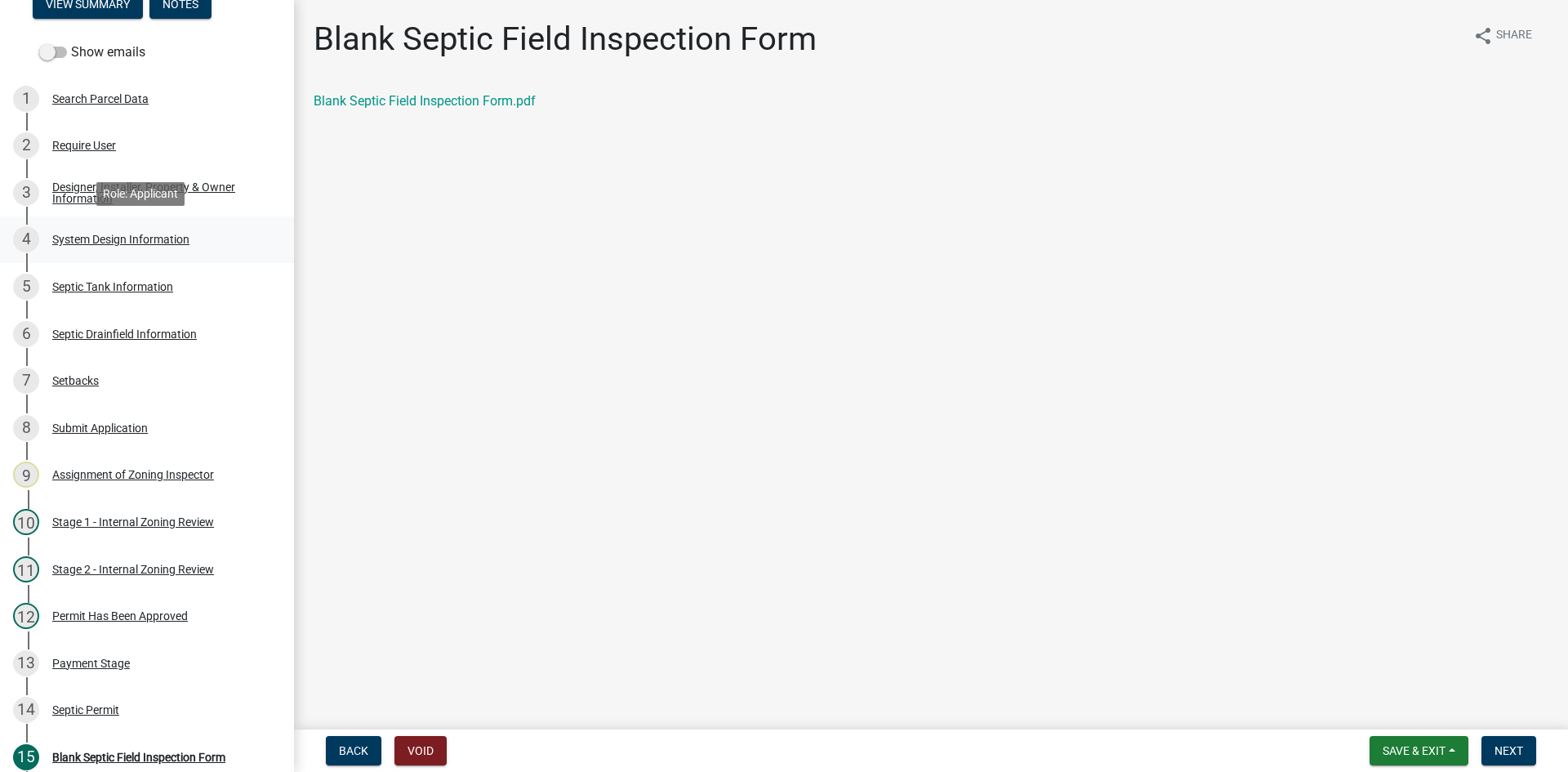
click at [139, 238] on div "System Design Information" at bounding box center [120, 239] width 137 height 11
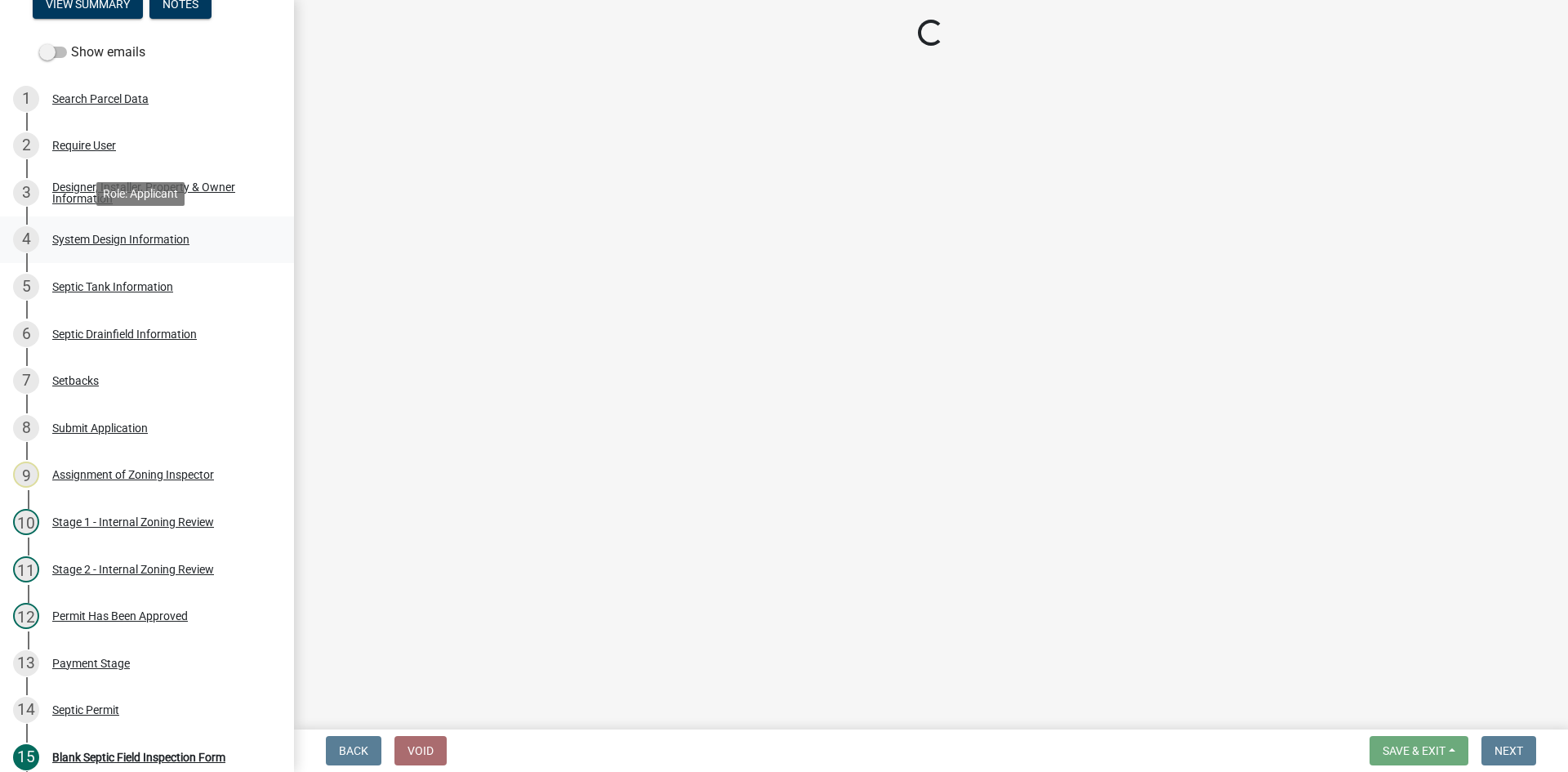
select select "8ba21533-2acf-4cc6-95e5-280e4aabd5a3"
select select "25258e87-3ef9-4f1c-a5f1-75a1d463abfb"
select select "011fbff4-a41d-4a75-9bd8-71c7e6c69e0d"
select select "85fdfef2-2683-4311-b5d5-5505f6411127"
select select "ba735beb-519e-40f0-ae20-62d65fc4c46b"
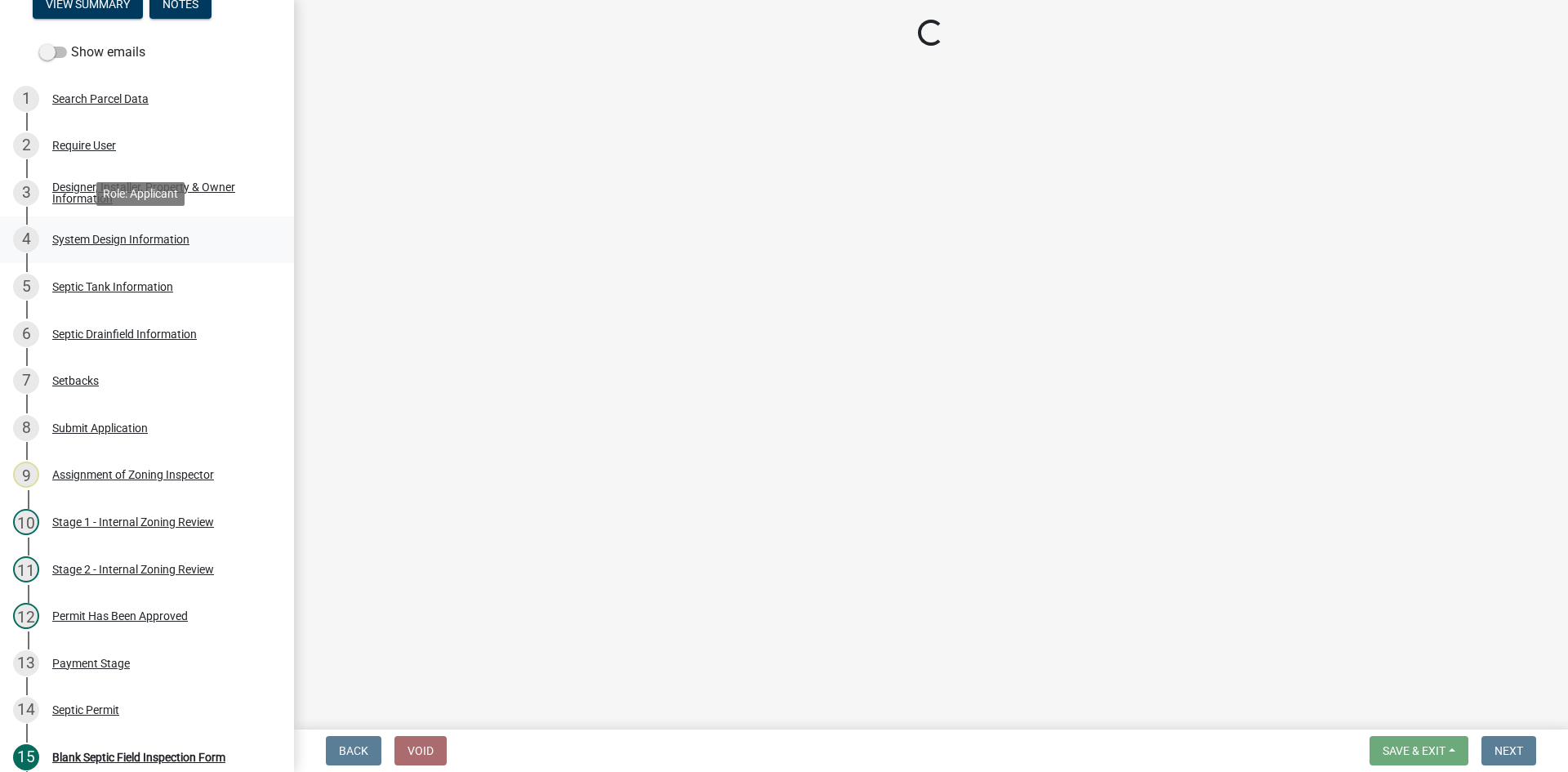
select select "ef698bf5-6172-44c1-9ffb-522c07469aed"
select select "384fc250-a67e-4e5e-a6e0-19116deb63e7"
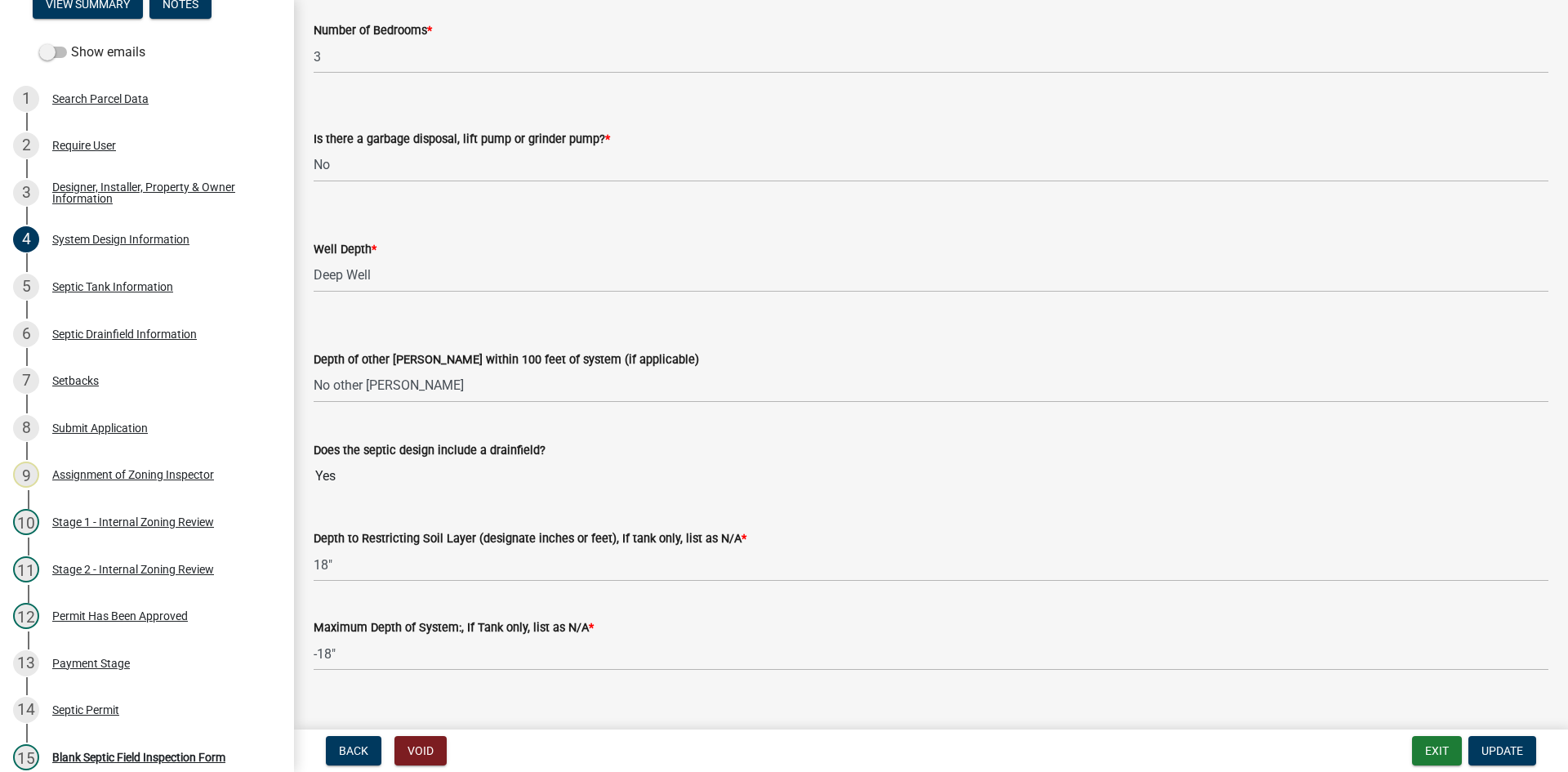
scroll to position [3017, 0]
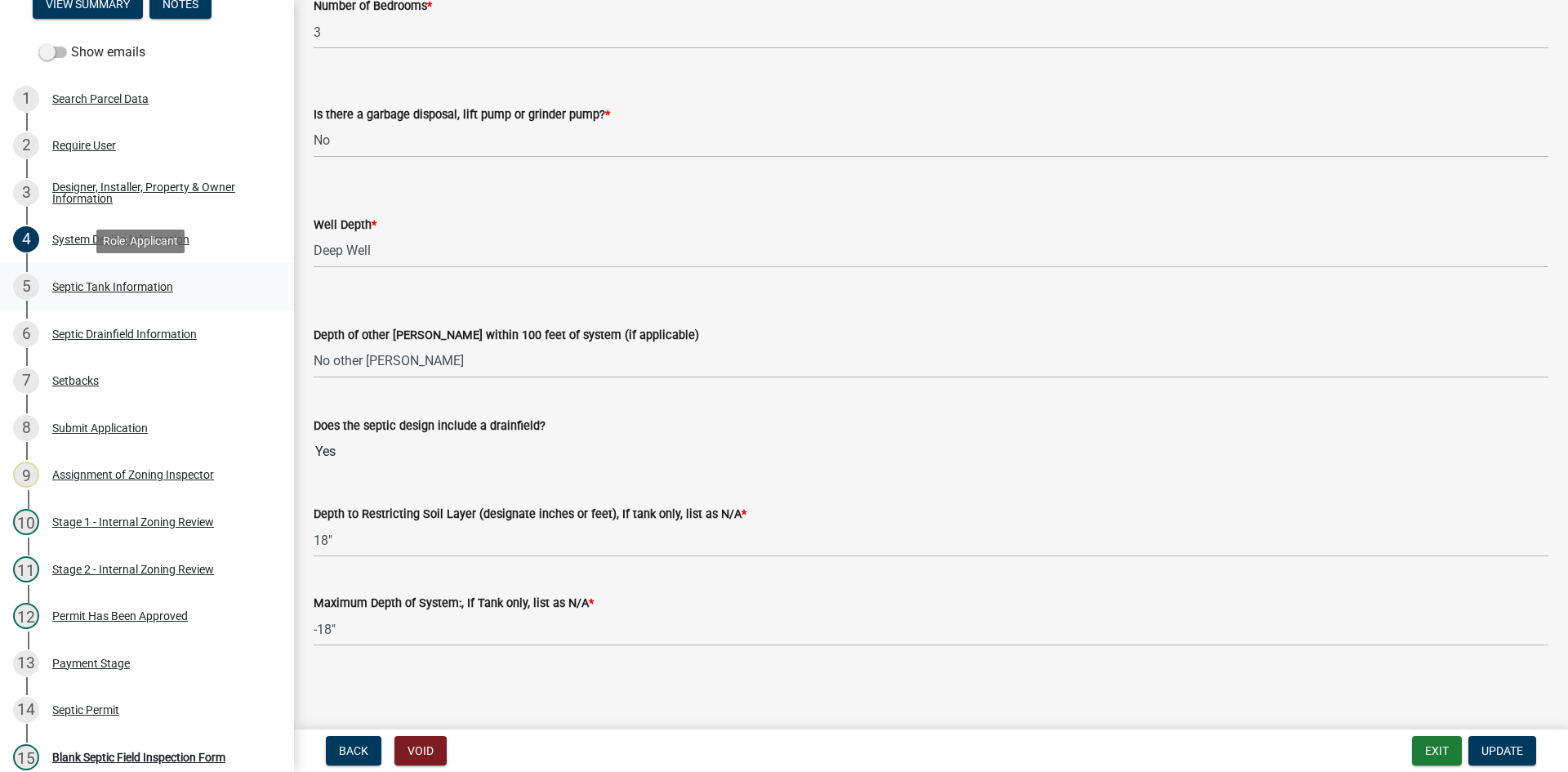
click at [158, 290] on div "Septic Tank Information" at bounding box center [113, 286] width 121 height 11
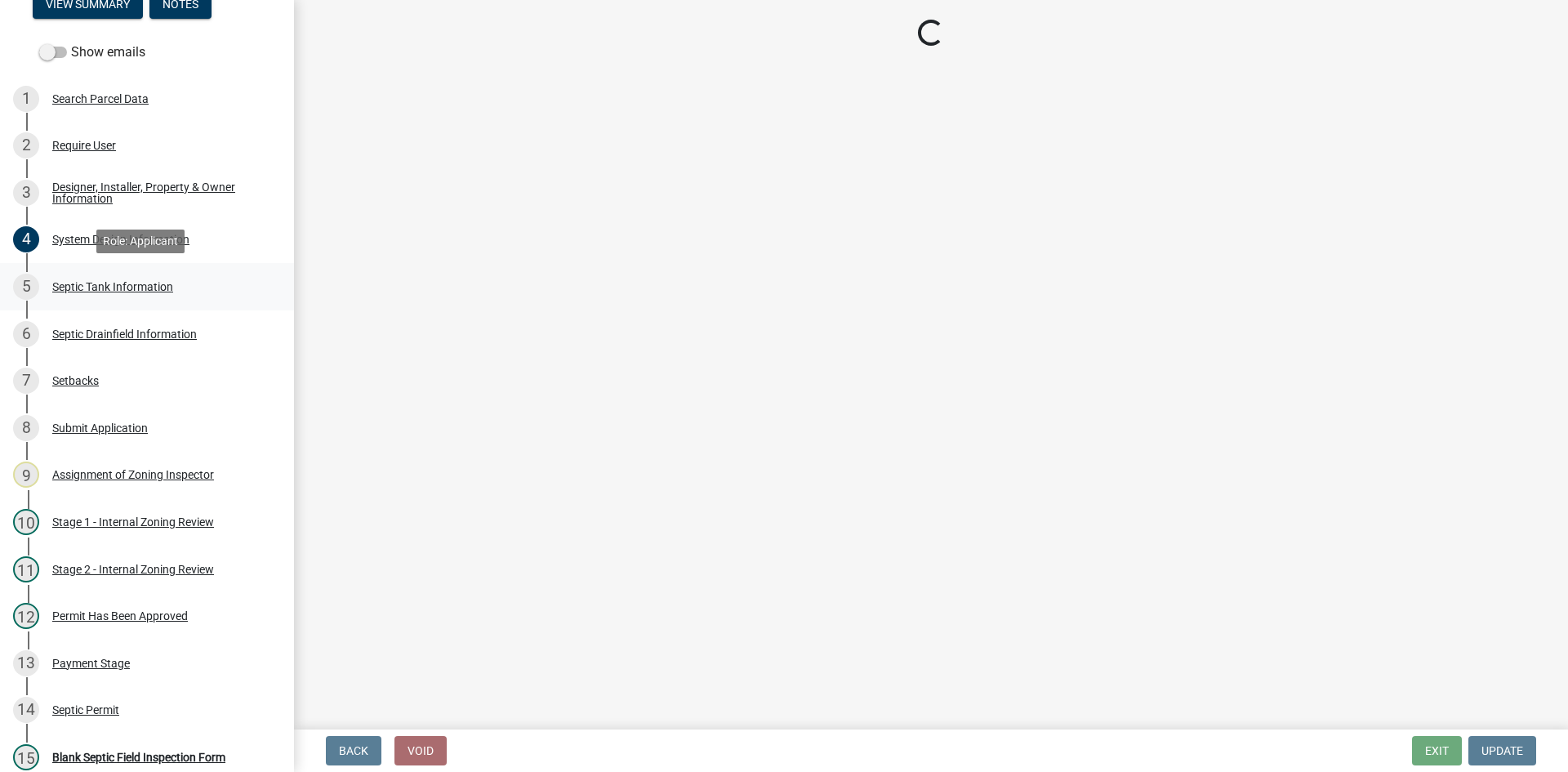
scroll to position [0, 0]
select select "b6276d4c-1088-425f-af8c-5b40f8c7306e"
select select "0fbd8900-5f8b-4ce0-9d88-b4b513c13fbd"
select select "52556460-45fa-4026-a6c2-c70bb0823cb5"
select select "c84d9e4c-2287-4d2e-9ef7-9874a7456ee3"
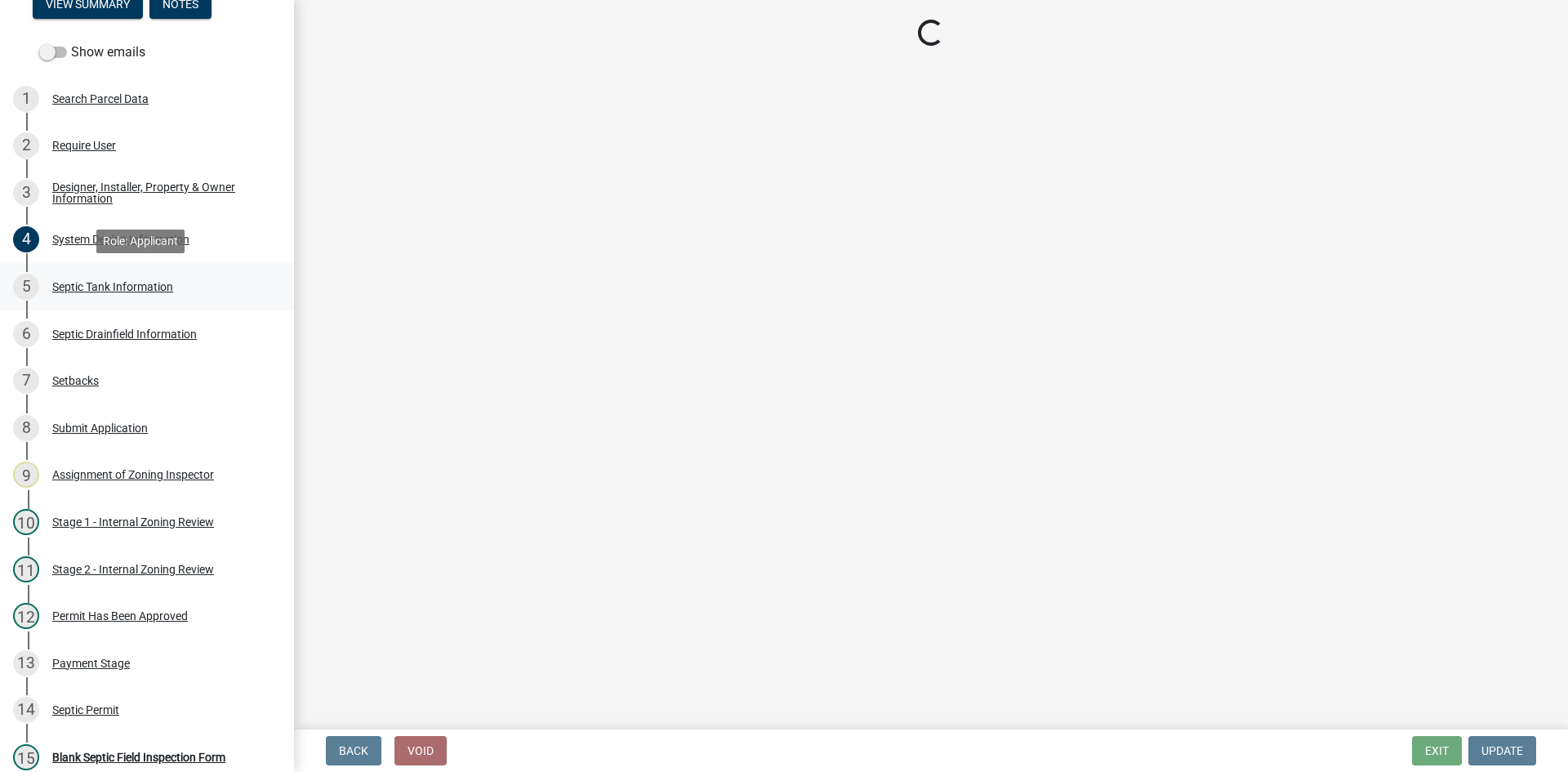
select select "a956bcdf-8f12-4f61-bfc1-a6e229dc0595"
select select "7b57e397-6881-49c8-9b87-e40bdbeb8239"
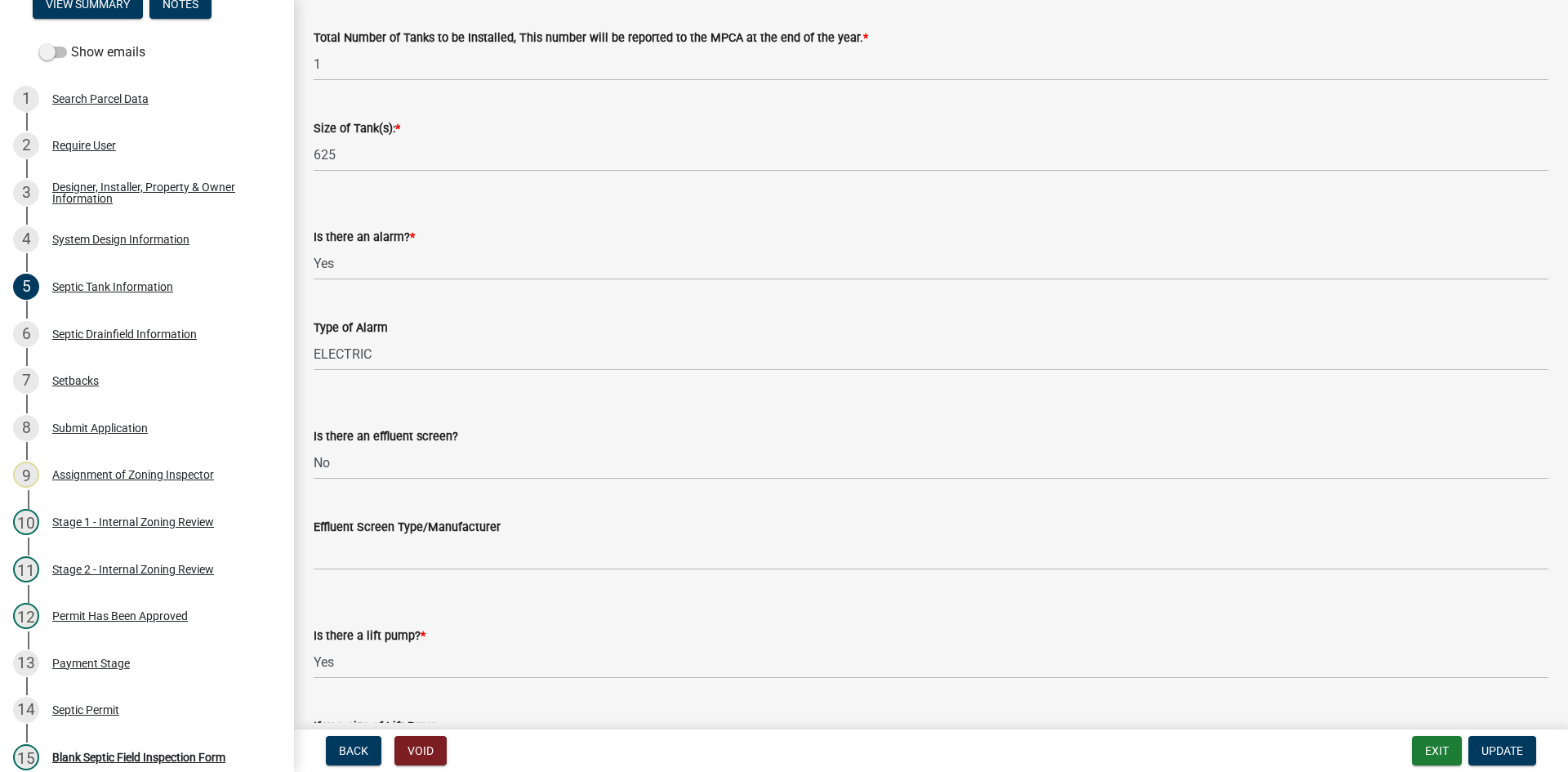
scroll to position [539, 0]
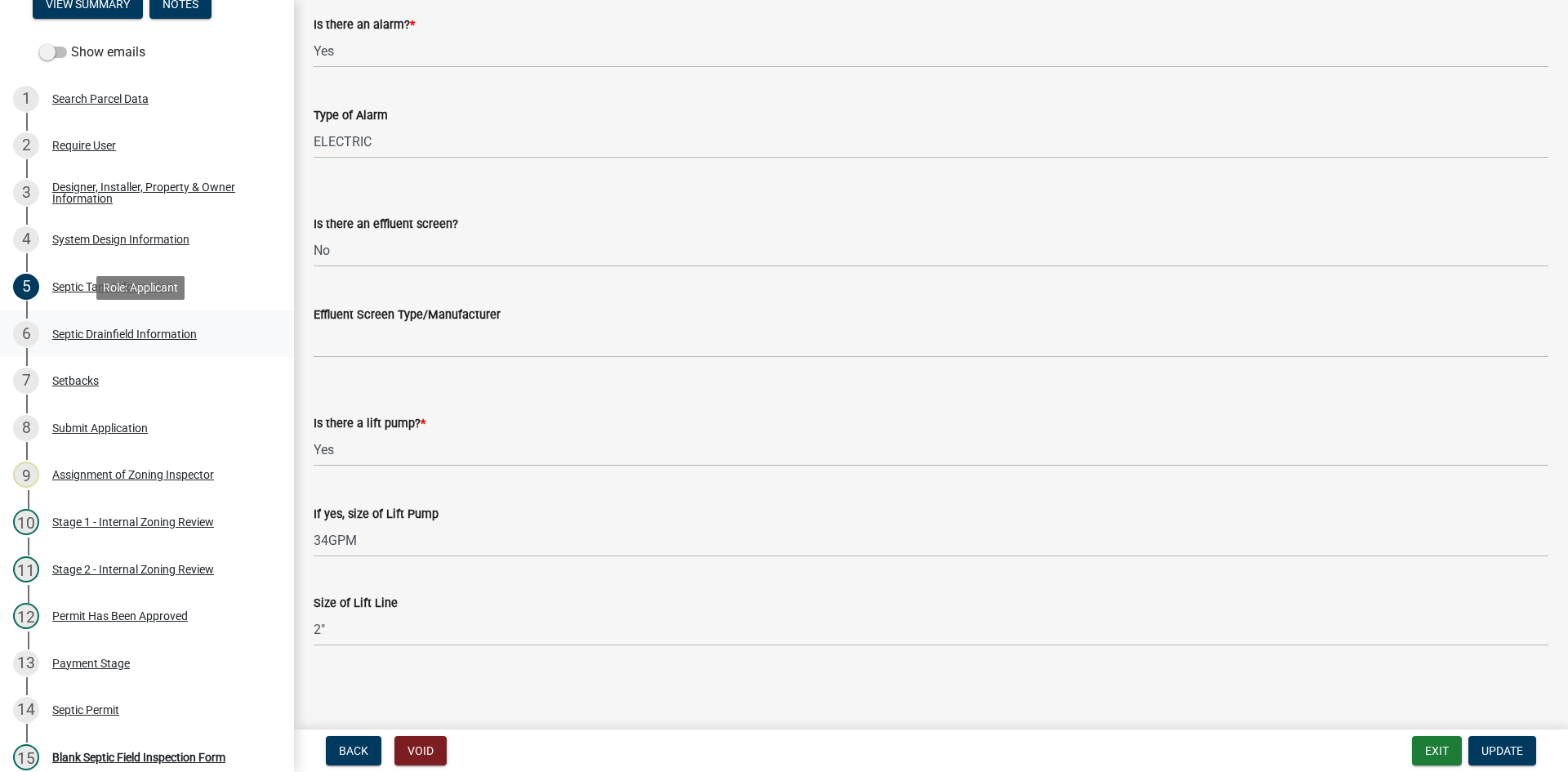
click at [136, 328] on div "Septic Drainfield Information" at bounding box center [124, 334] width 145 height 11
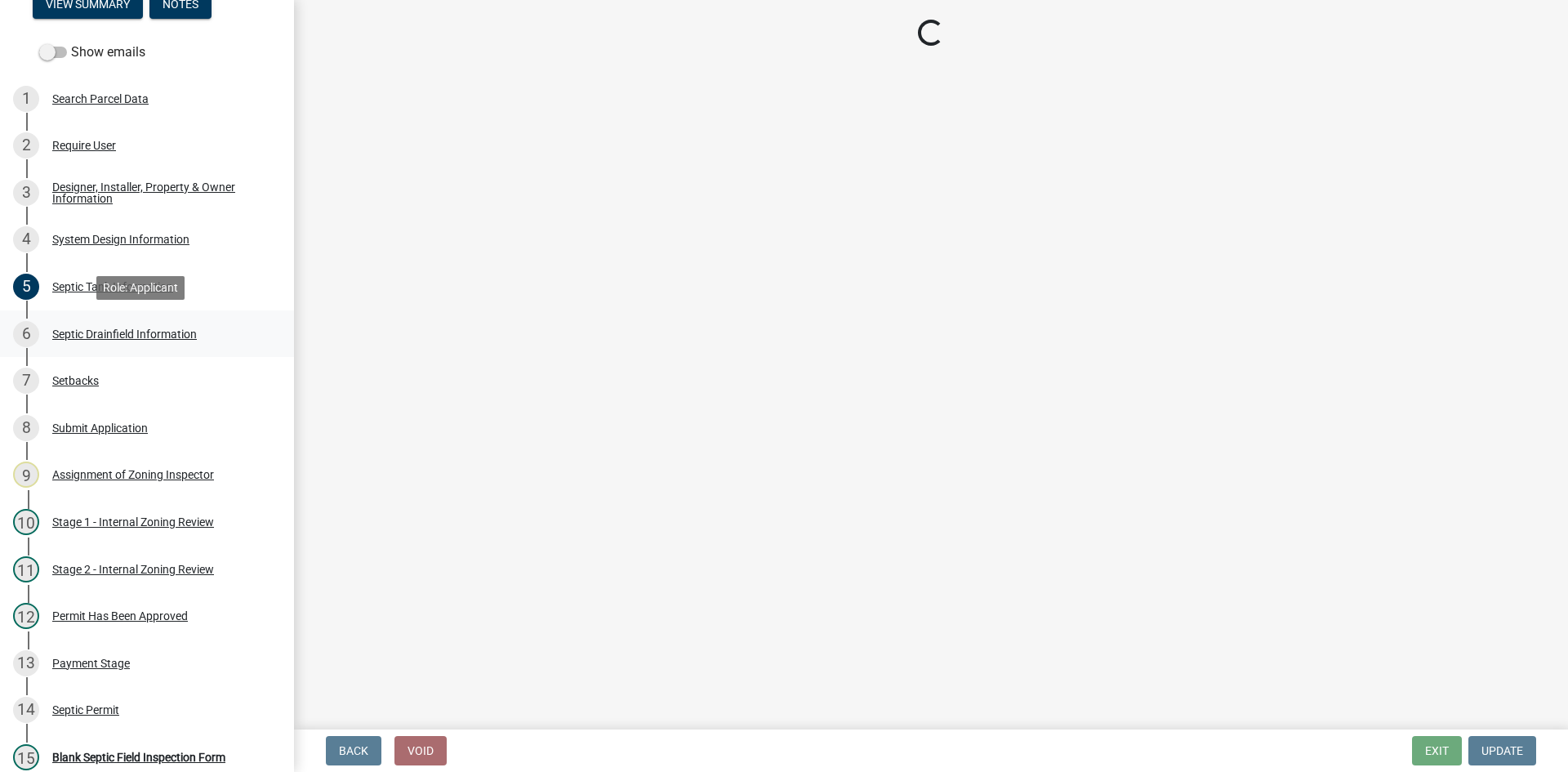
select select "757b77d3-357c-421c-8450-4fc78db4eecb"
select select "366d546d-8bc3-42fb-bca7-8a9455861f61"
select select "dac4ac35-55b4-499a-b025-a1e3fbf96bb4"
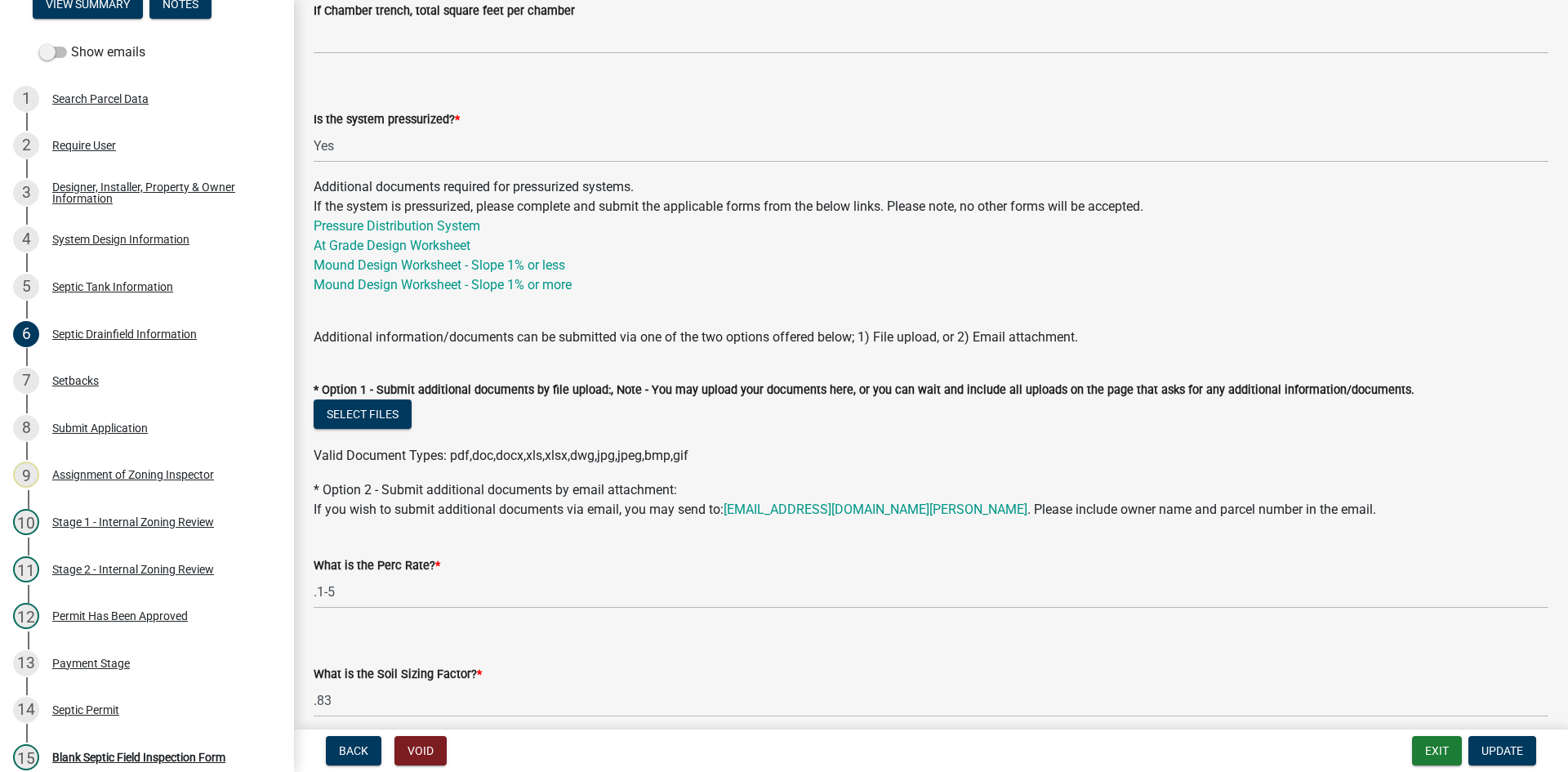
scroll to position [814, 0]
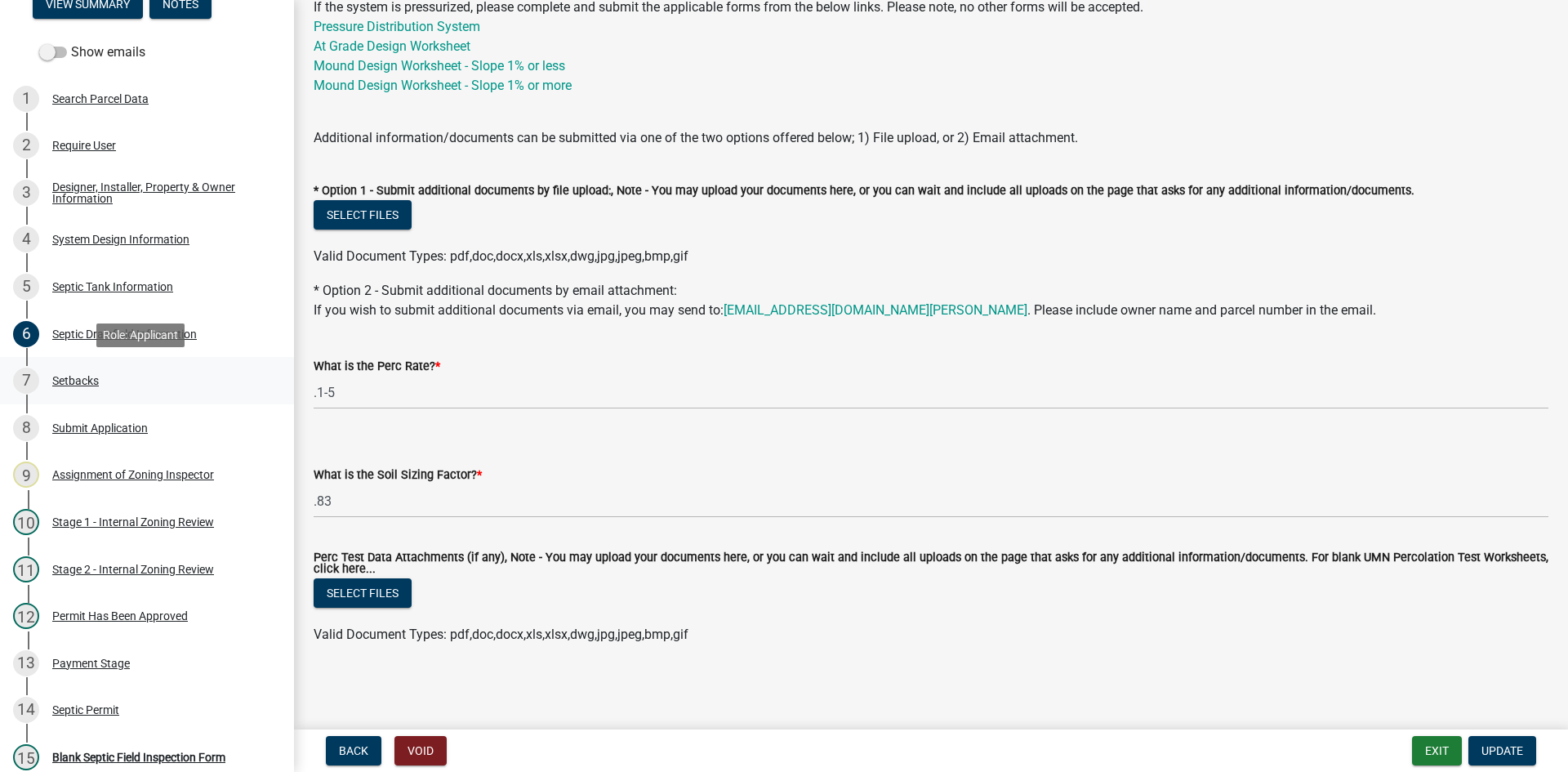
click at [72, 383] on div "Setbacks" at bounding box center [75, 380] width 47 height 11
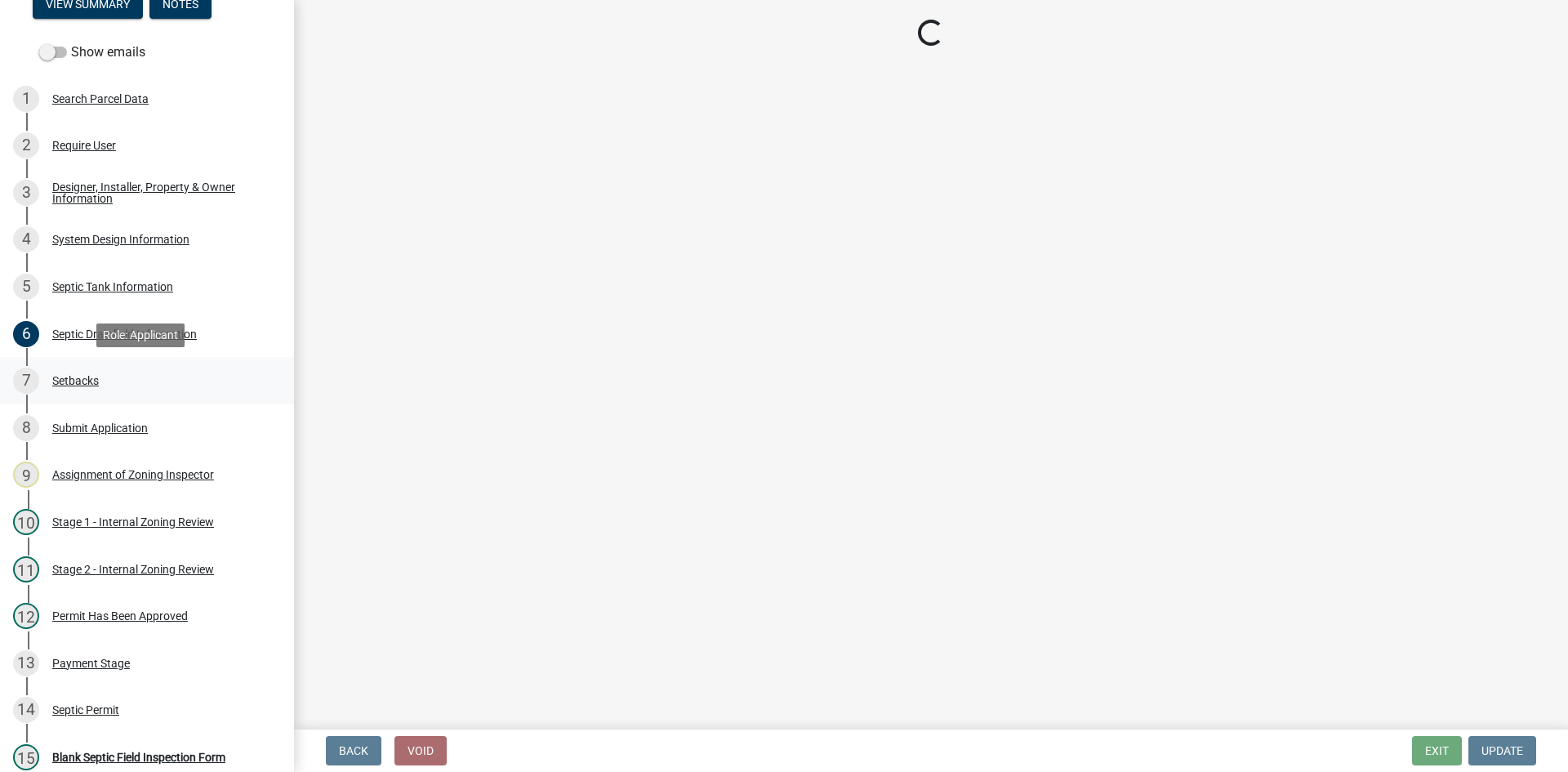
select select "c245ec0d-8d6f-4710-ab2b-b3aa70611708"
select select "4fd80b23-4f94-4801-992d-64449dc8e32e"
select select "23044af5-43bb-4cf5-8aef-2716db2ce5fc"
select select "21af9b93-f494-48c6-91ae-235d36c6c939"
select select "2c0c9673-cfd8-4d5e-8ea6-73593e257713"
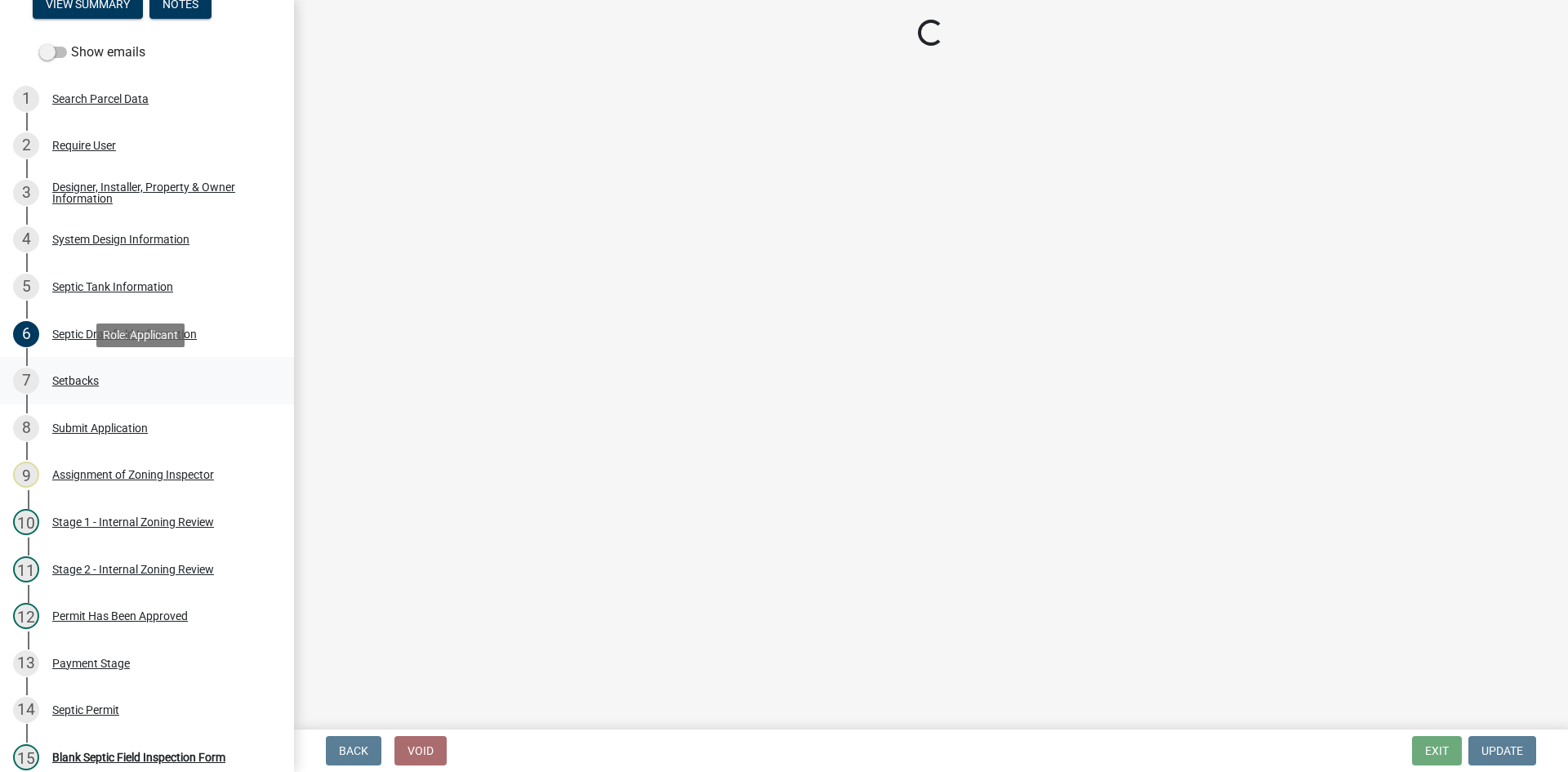
select select "cf78f1da-f066-4305-88a2-864abad1fa52"
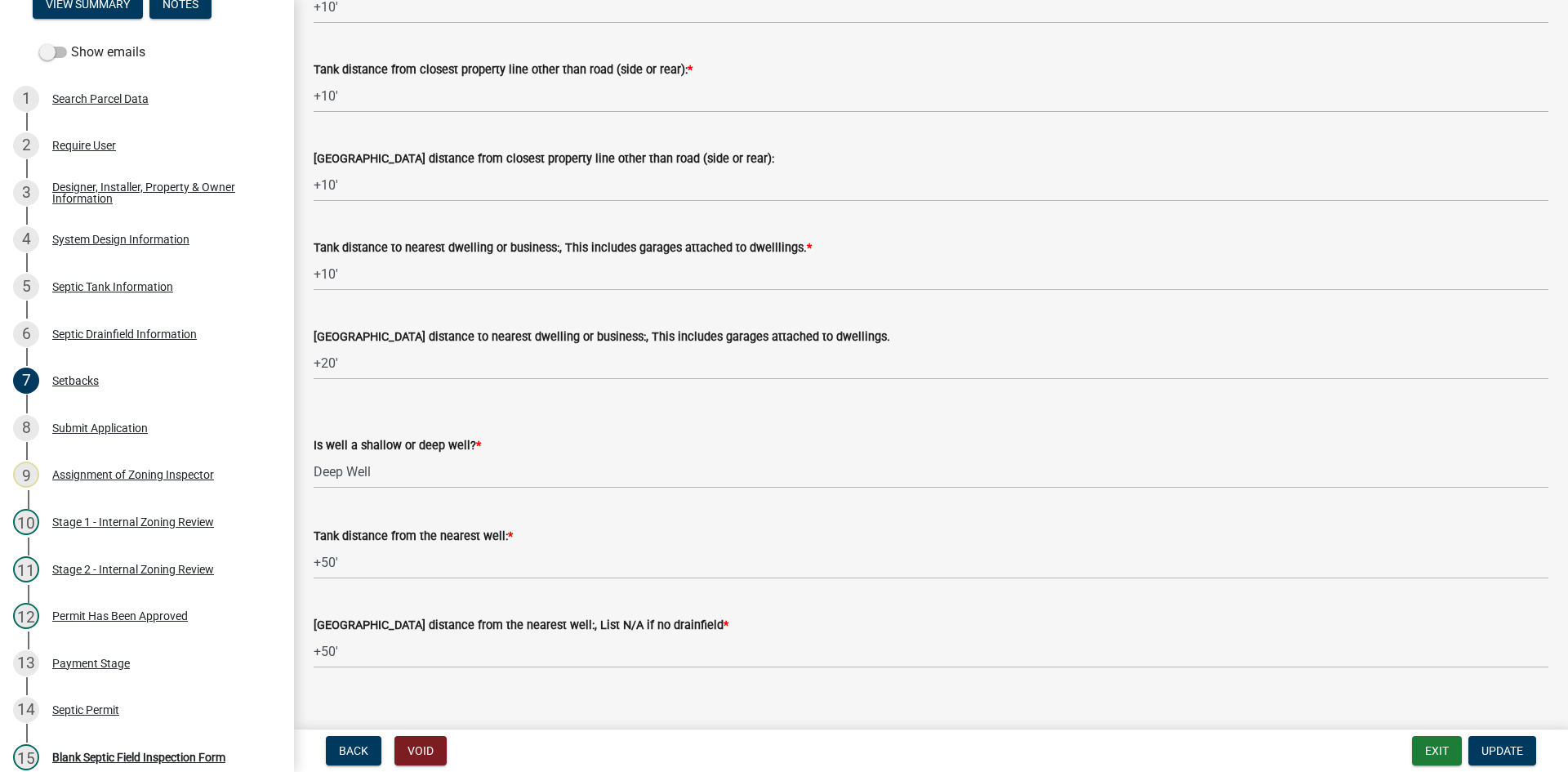
scroll to position [1452, 0]
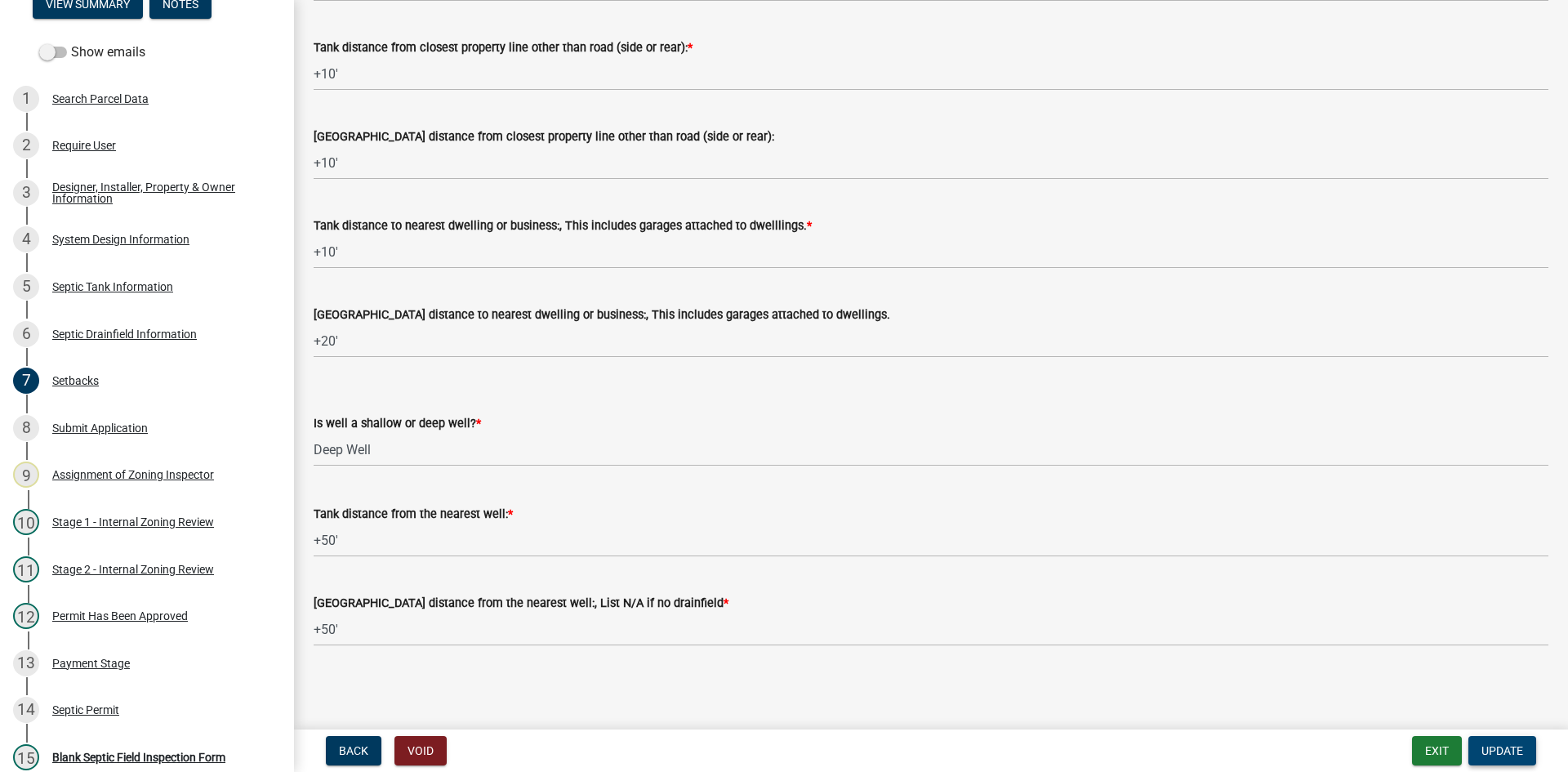
click at [1496, 755] on span "Update" at bounding box center [1502, 750] width 42 height 13
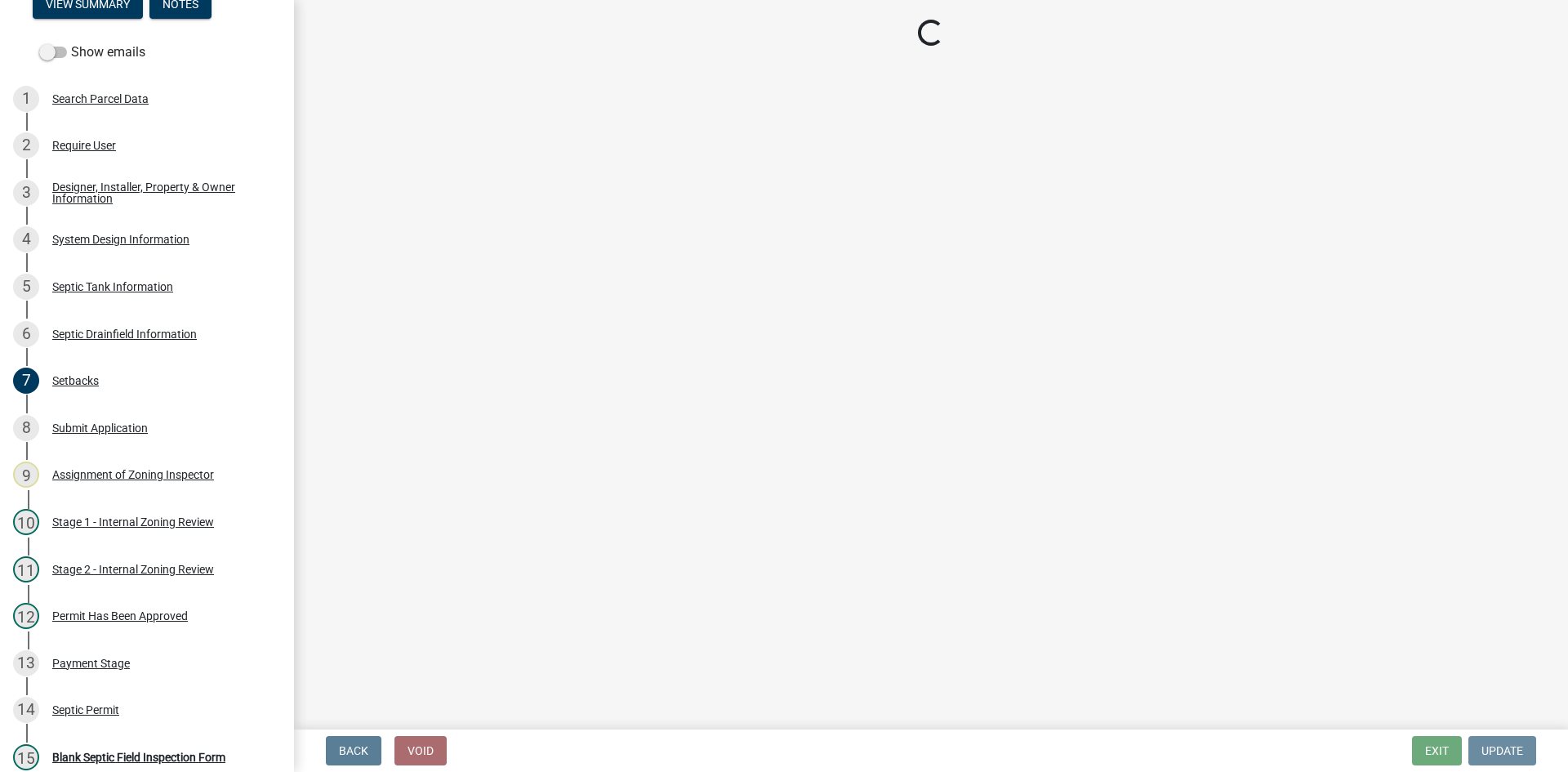
scroll to position [0, 0]
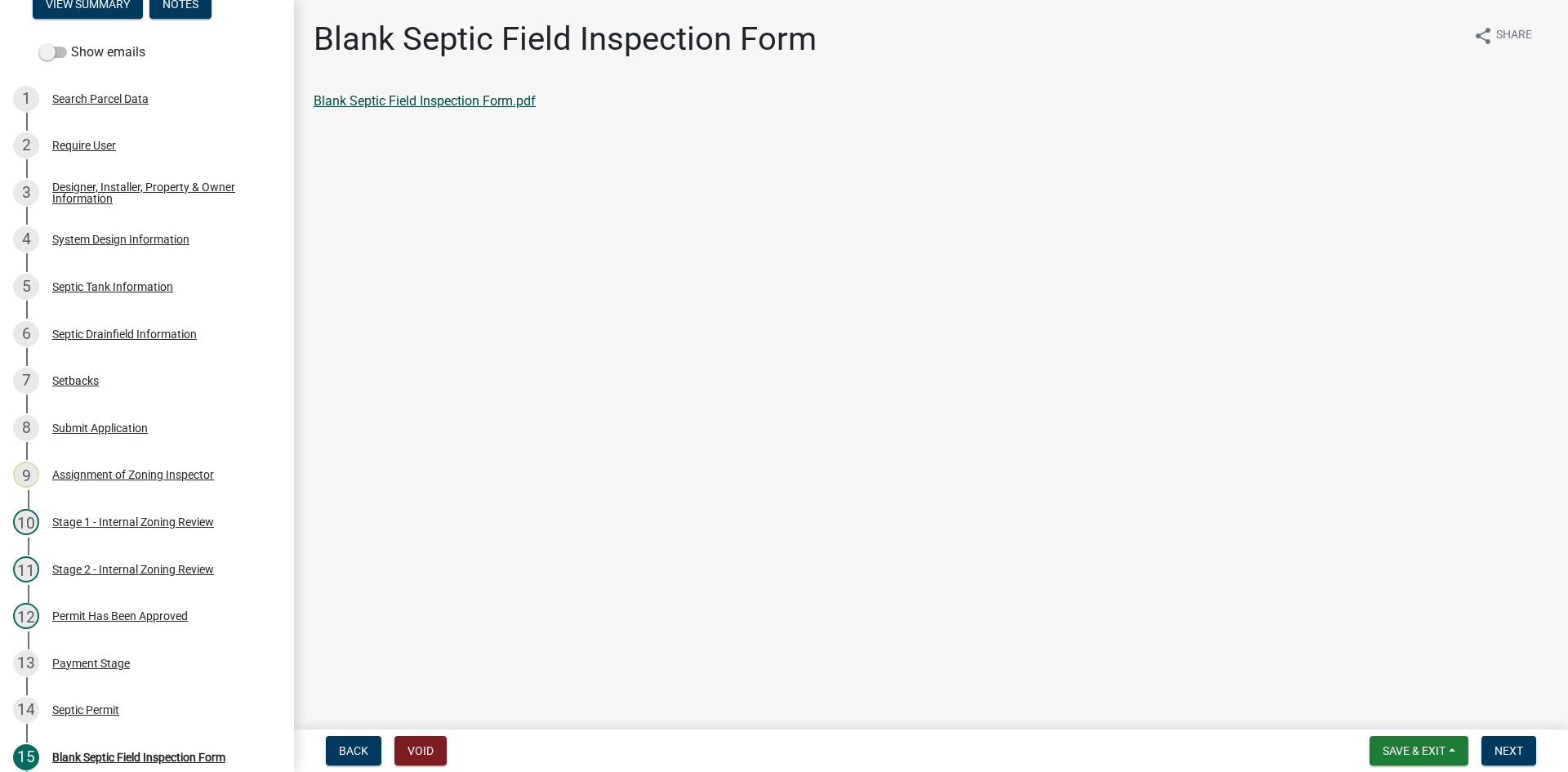
click at [391, 104] on link "Blank Septic Field Inspection Form.pdf" at bounding box center [424, 101] width 222 height 16
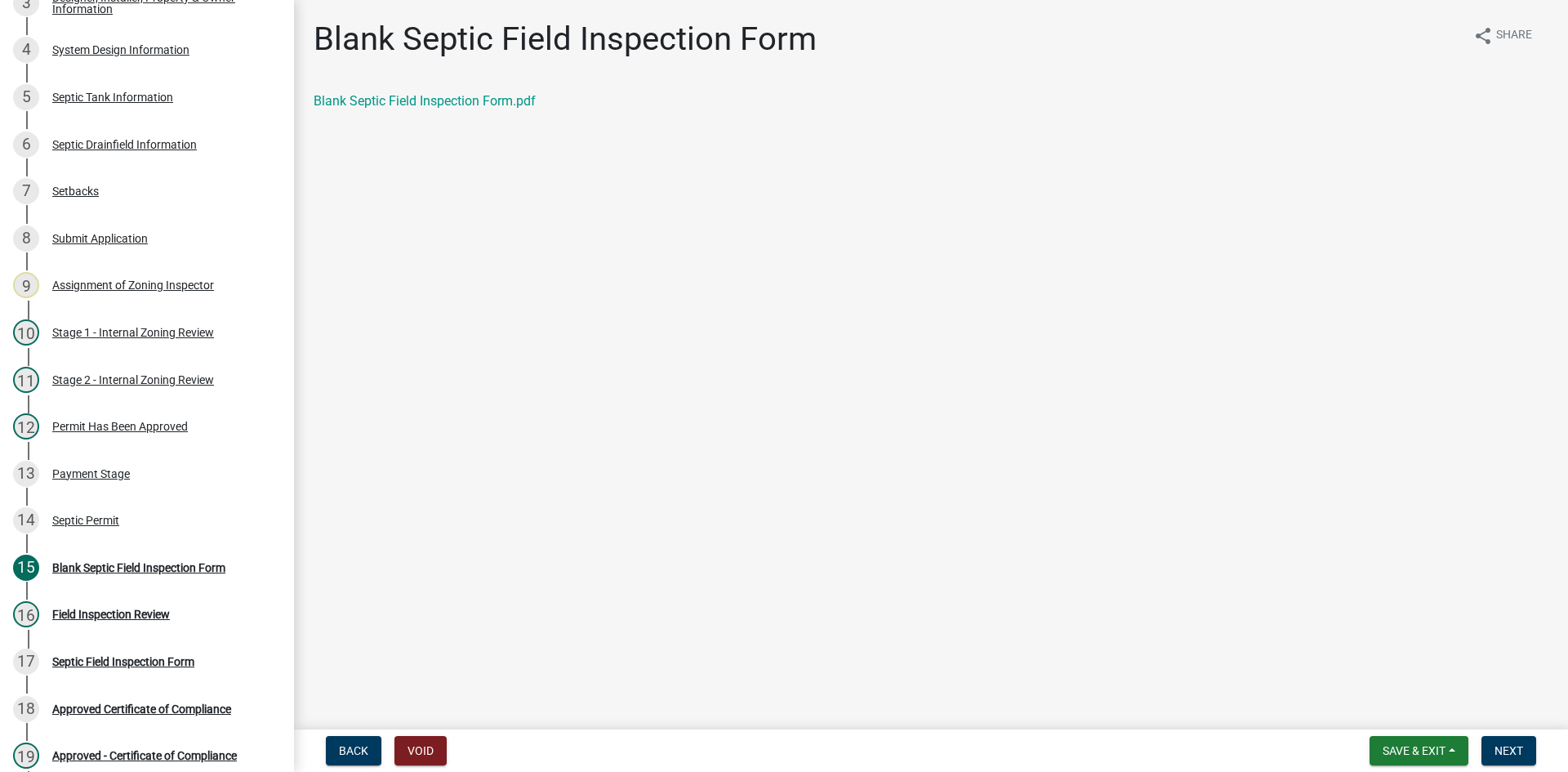
scroll to position [402, 0]
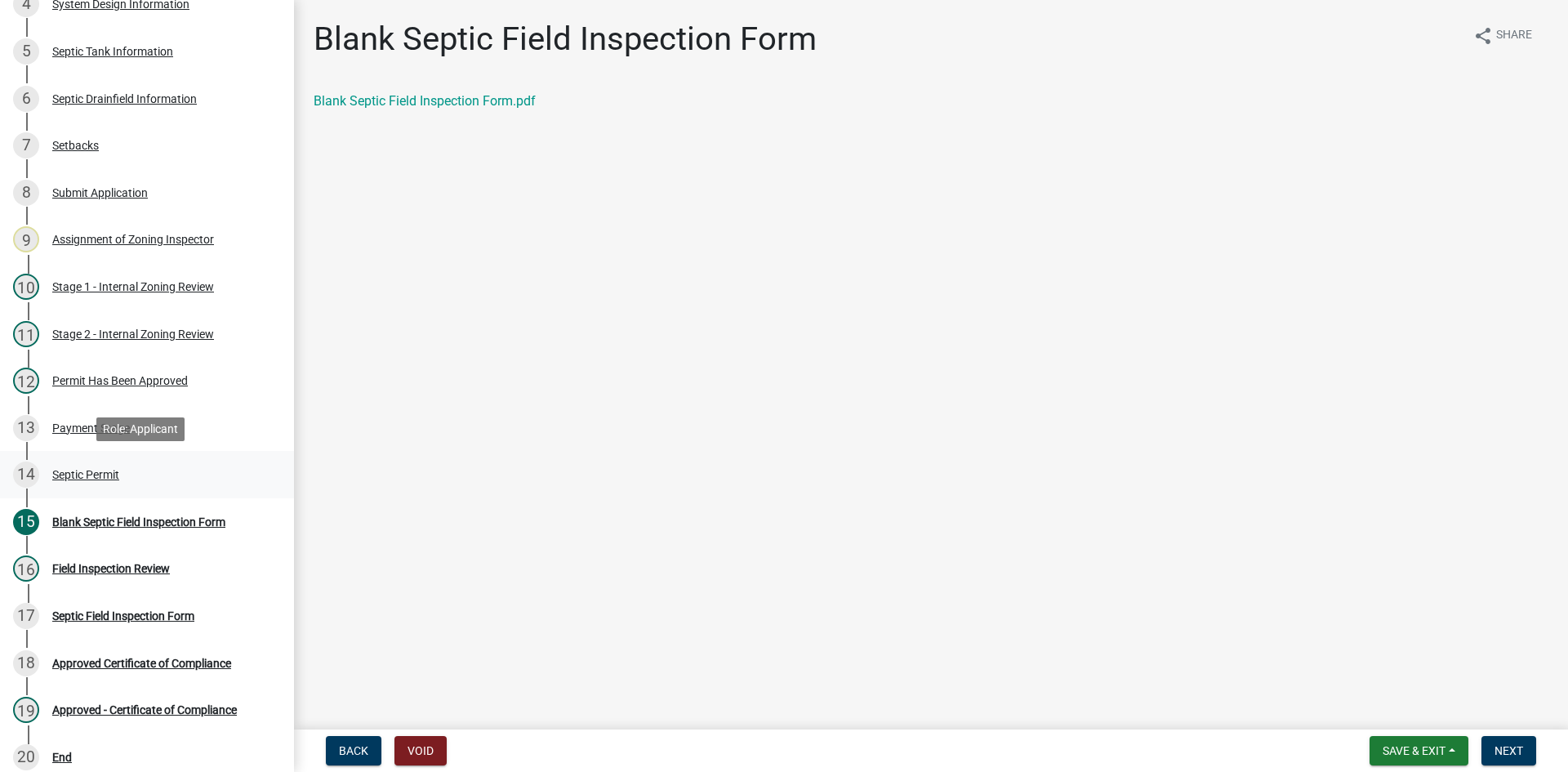
click at [68, 484] on div "14 Septic Permit" at bounding box center [140, 475] width 255 height 26
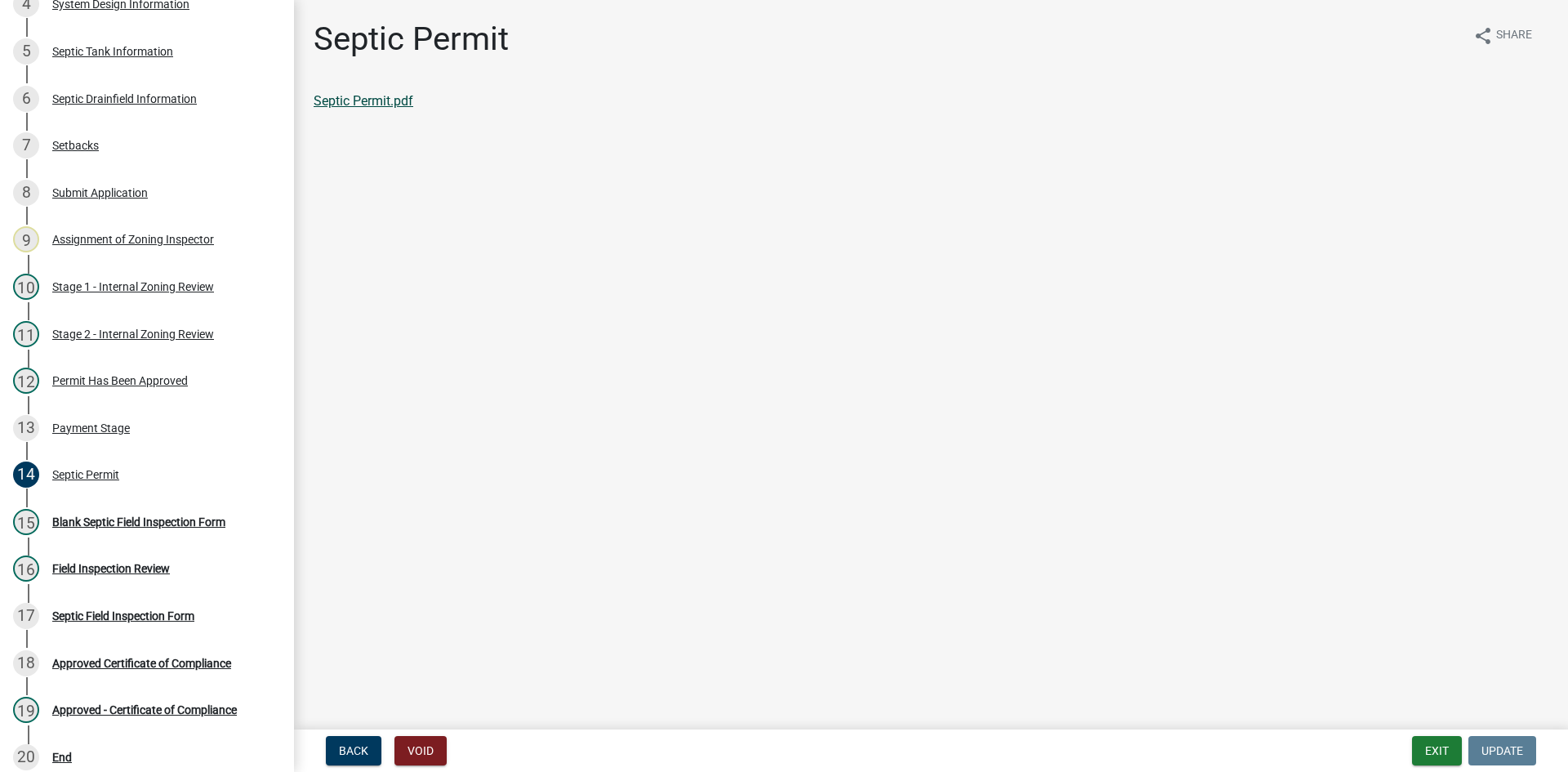
click at [353, 103] on link "Septic Permit.pdf" at bounding box center [363, 101] width 100 height 16
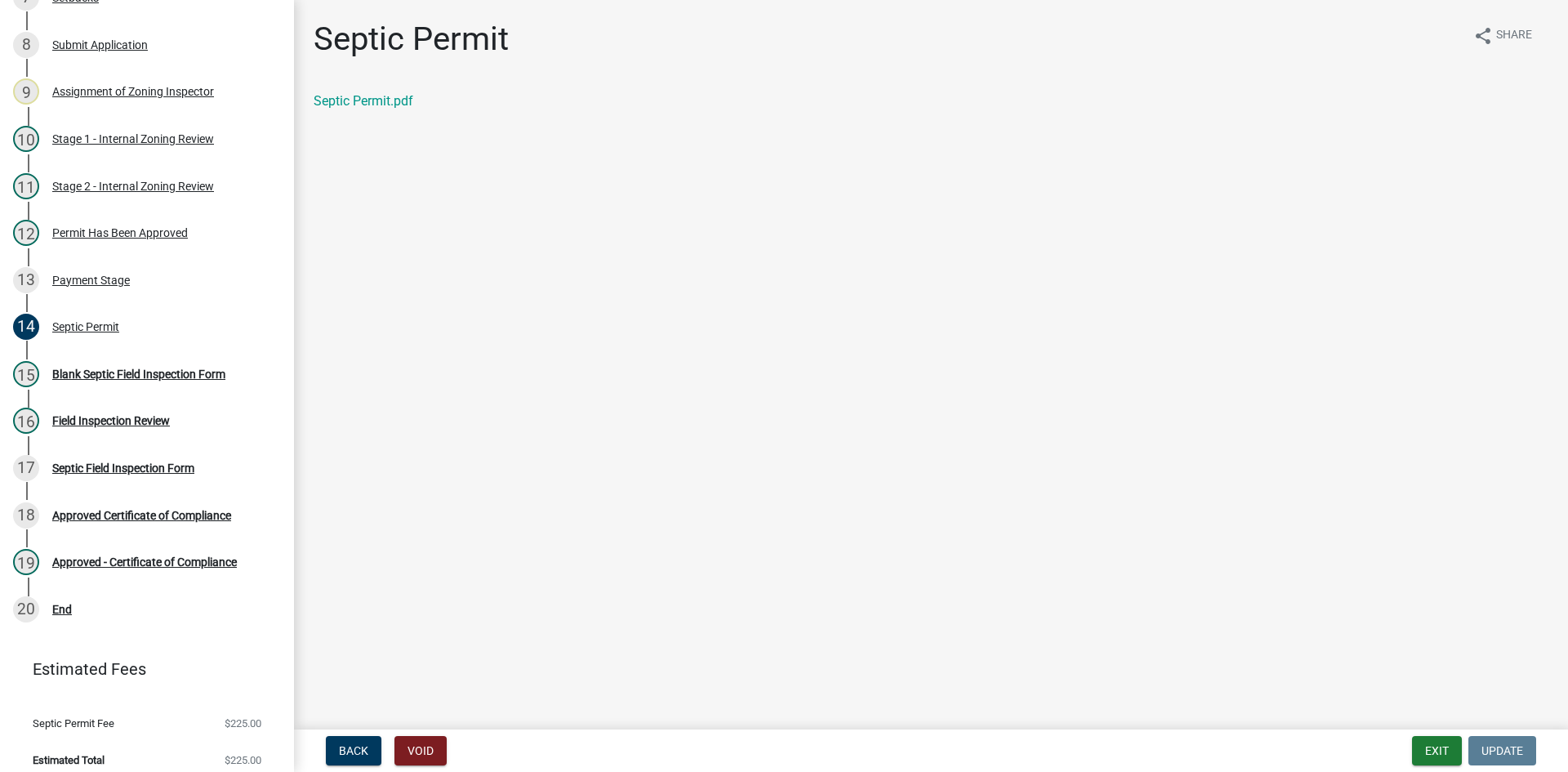
scroll to position [562, 0]
